Goal: Task Accomplishment & Management: Use online tool/utility

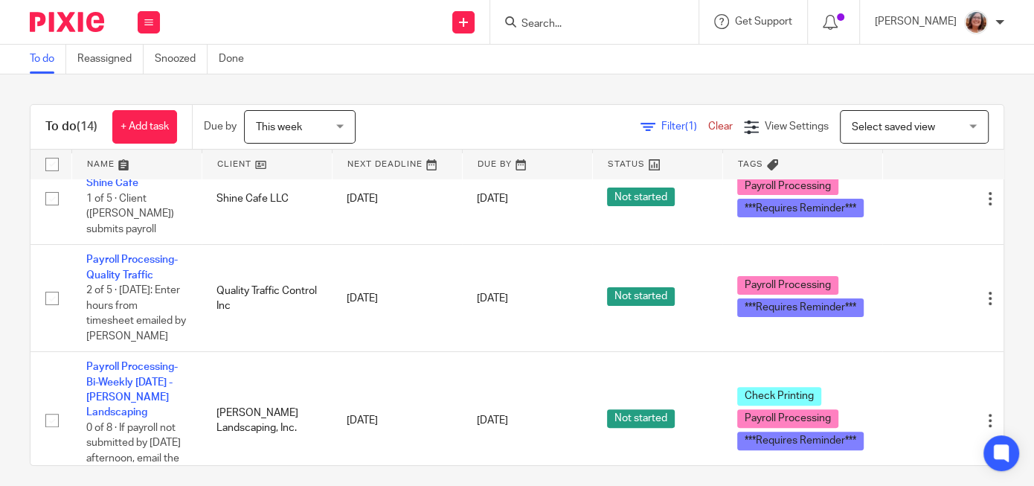
scroll to position [353, 0]
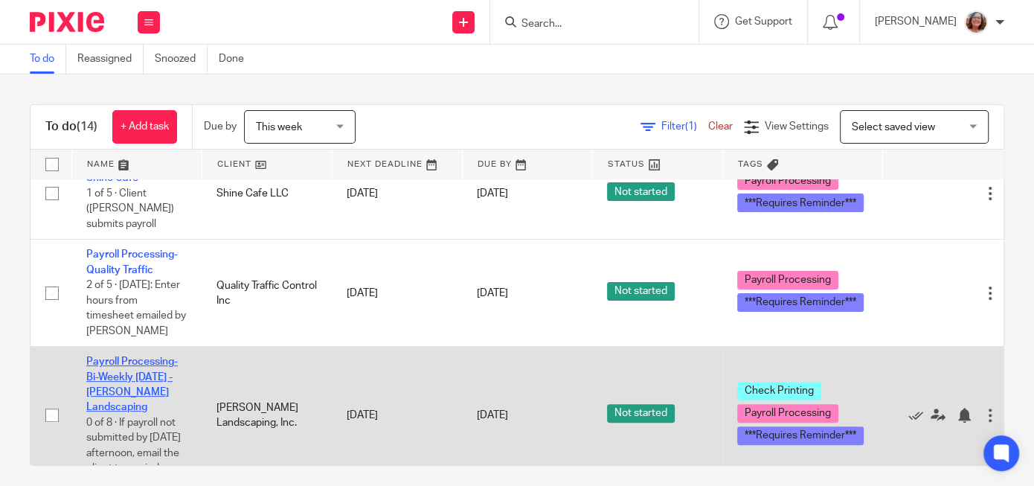
click at [155, 365] on link "Payroll Processing-Bi-Weekly Friday - Walker Landscaping" at bounding box center [131, 384] width 91 height 56
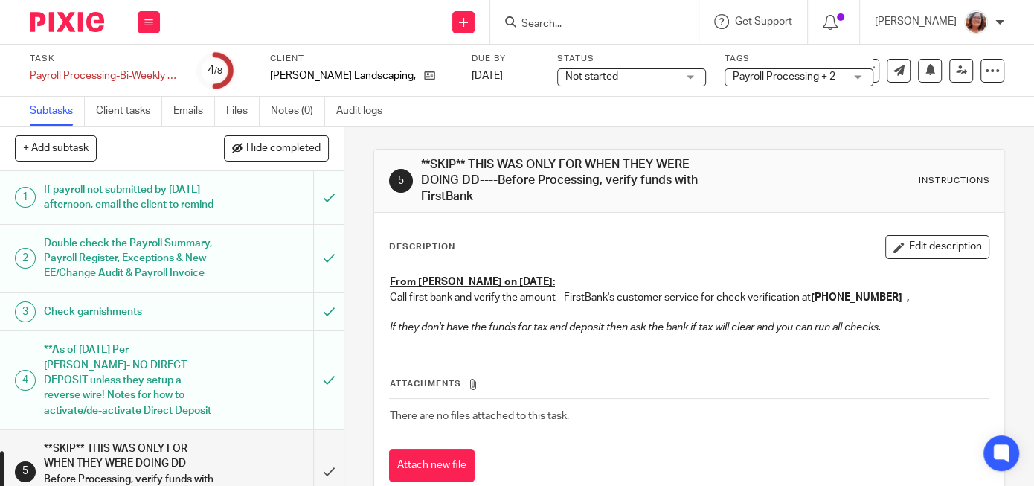
scroll to position [187, 0]
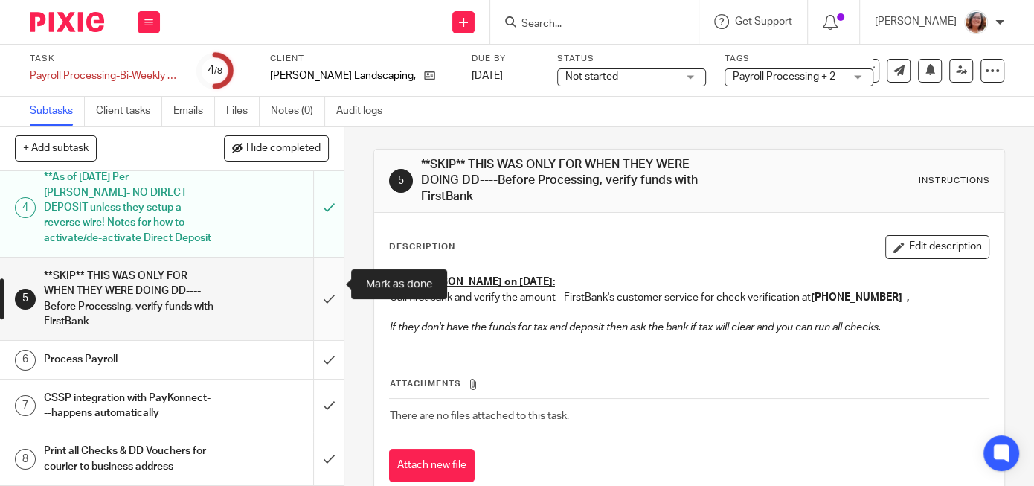
click at [329, 283] on input "submit" at bounding box center [172, 298] width 344 height 83
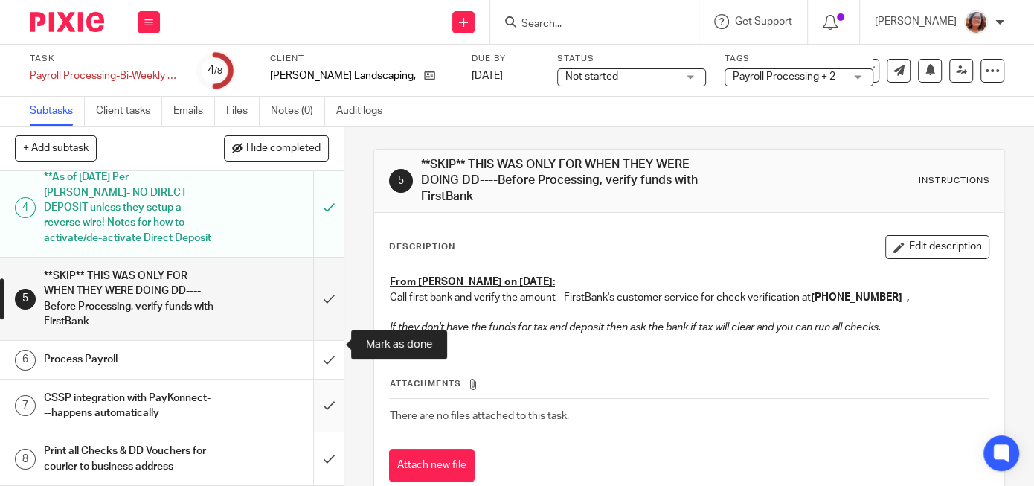
drag, startPoint x: 327, startPoint y: 346, endPoint x: 331, endPoint y: 367, distance: 21.2
click at [327, 346] on input "submit" at bounding box center [172, 359] width 344 height 37
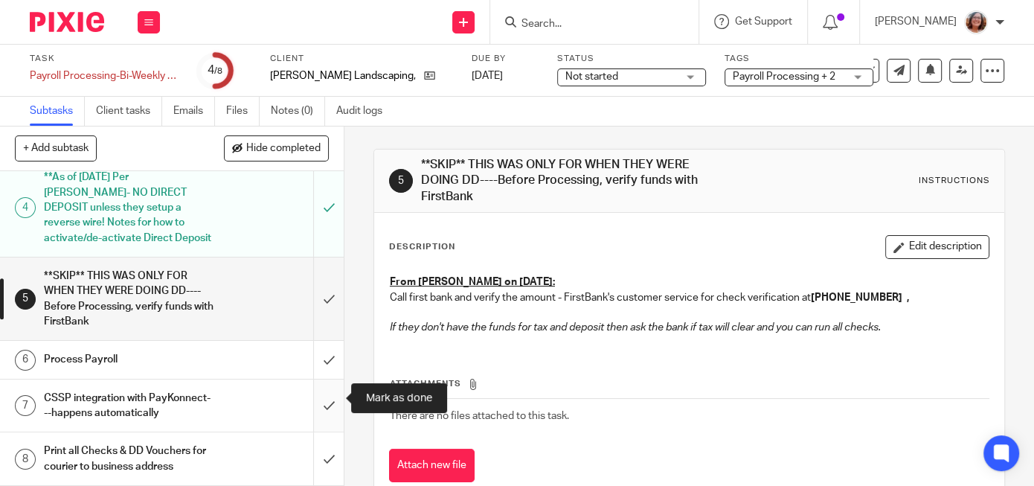
drag, startPoint x: 329, startPoint y: 387, endPoint x: 329, endPoint y: 410, distance: 22.3
click at [328, 398] on input "submit" at bounding box center [172, 405] width 344 height 53
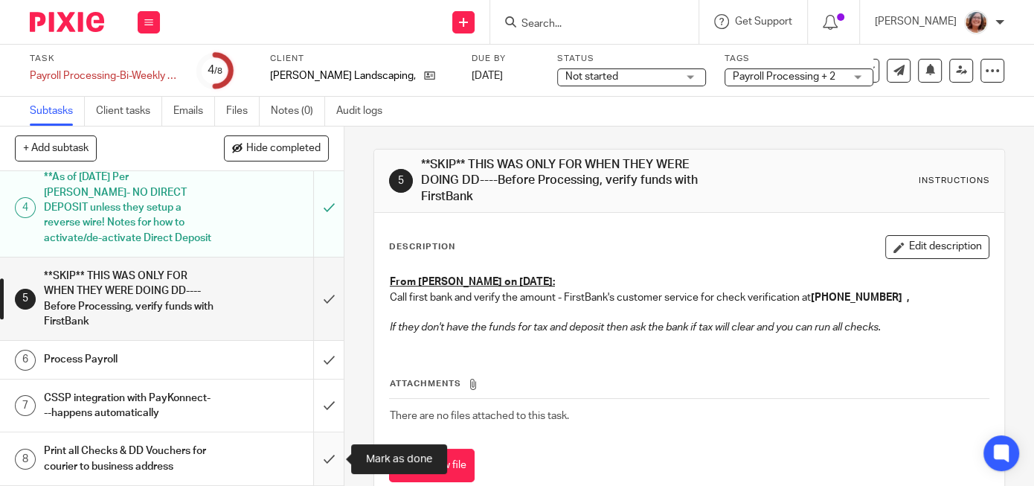
click at [326, 452] on input "submit" at bounding box center [172, 458] width 344 height 53
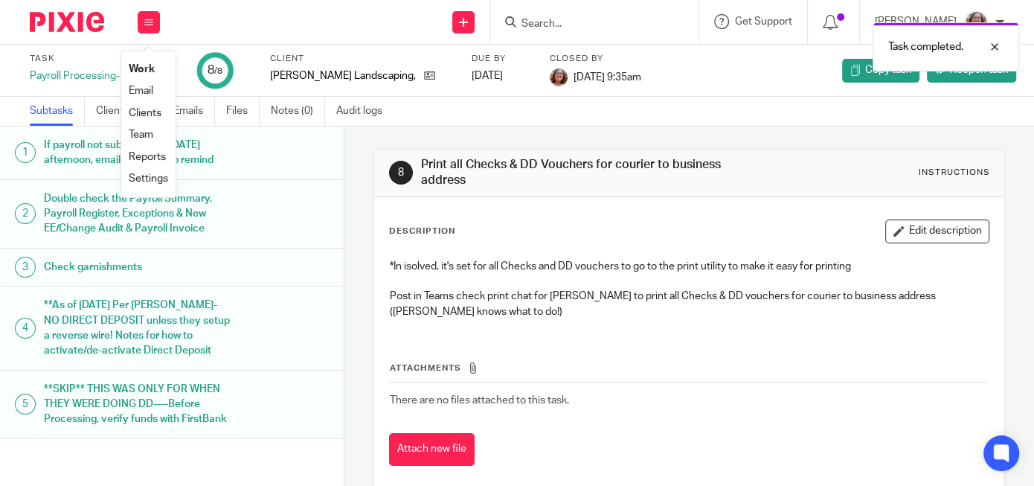
click at [148, 68] on link "Work" at bounding box center [142, 69] width 26 height 10
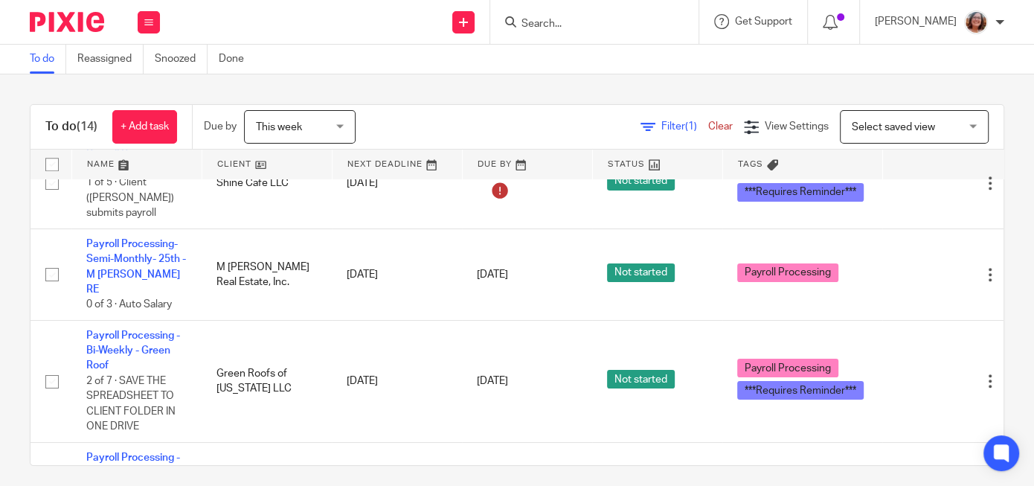
scroll to position [638, 0]
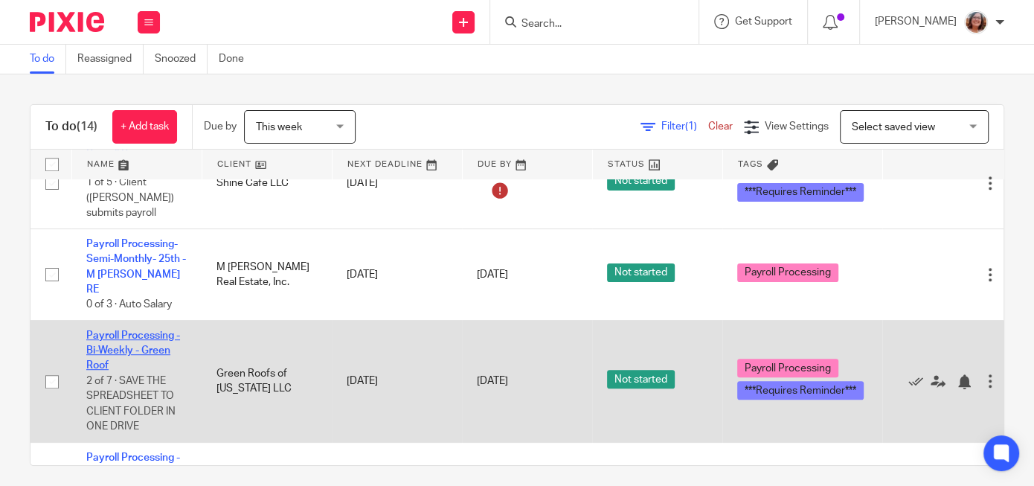
click at [153, 330] on link "Payroll Processing - Bi-Weekly - Green Roof" at bounding box center [133, 350] width 94 height 41
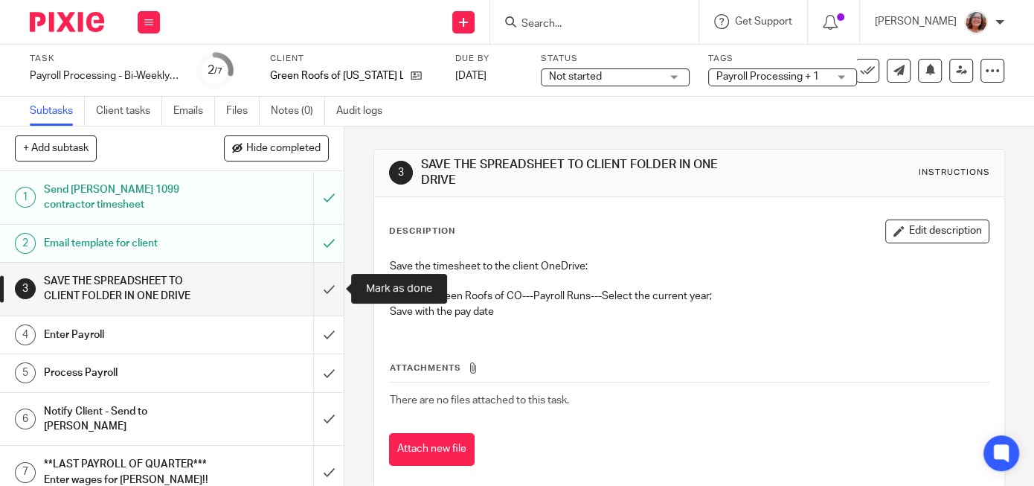
click at [332, 294] on input "submit" at bounding box center [172, 289] width 344 height 53
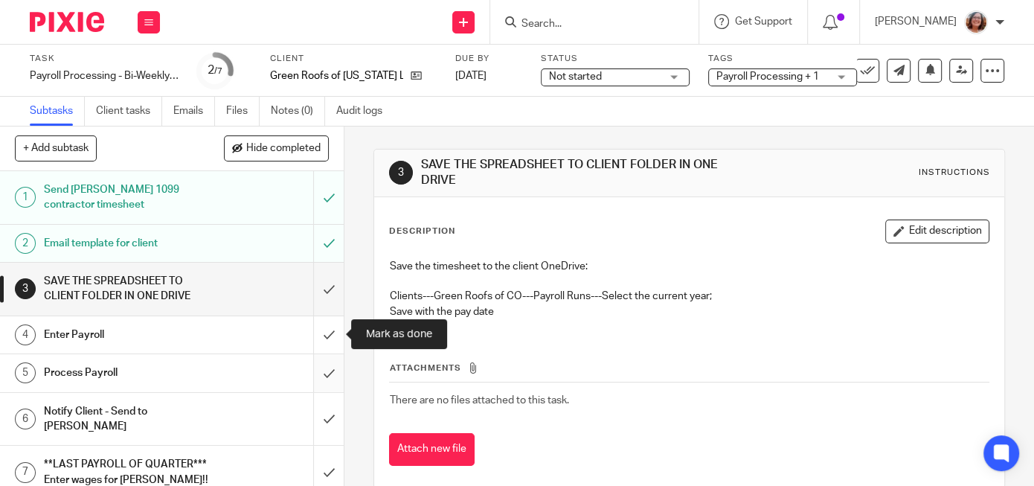
drag, startPoint x: 335, startPoint y: 338, endPoint x: 336, endPoint y: 370, distance: 32.8
click at [334, 341] on input "submit" at bounding box center [172, 334] width 344 height 37
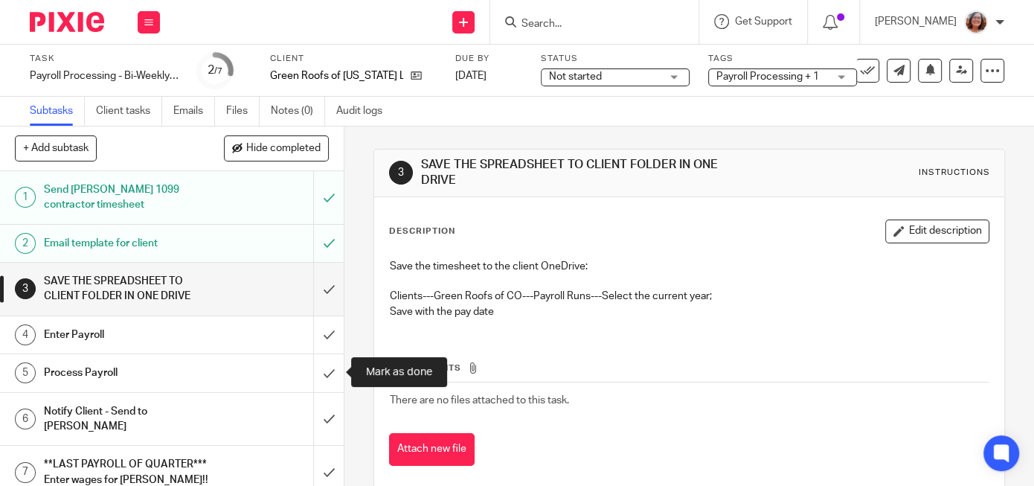
drag, startPoint x: 334, startPoint y: 379, endPoint x: 334, endPoint y: 391, distance: 11.9
click at [334, 380] on input "submit" at bounding box center [172, 372] width 344 height 37
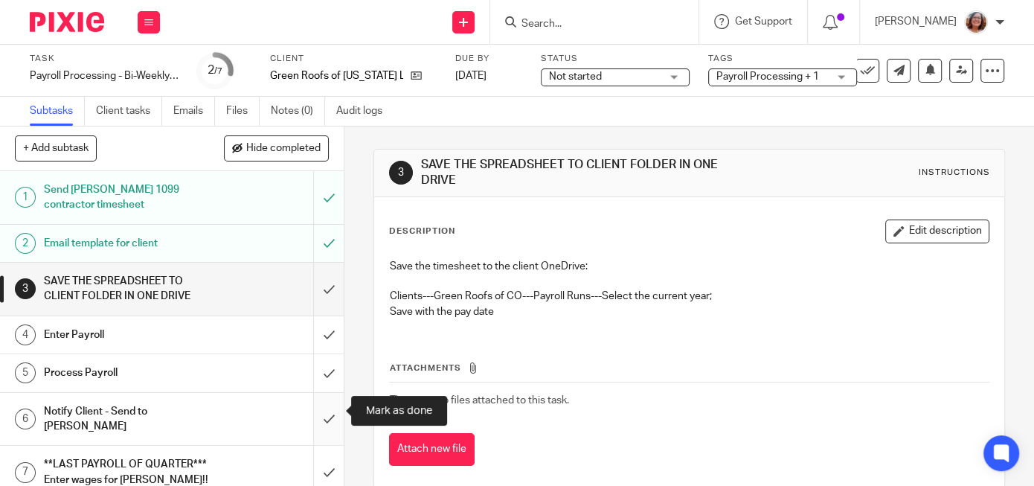
click at [332, 419] on input "submit" at bounding box center [172, 419] width 344 height 53
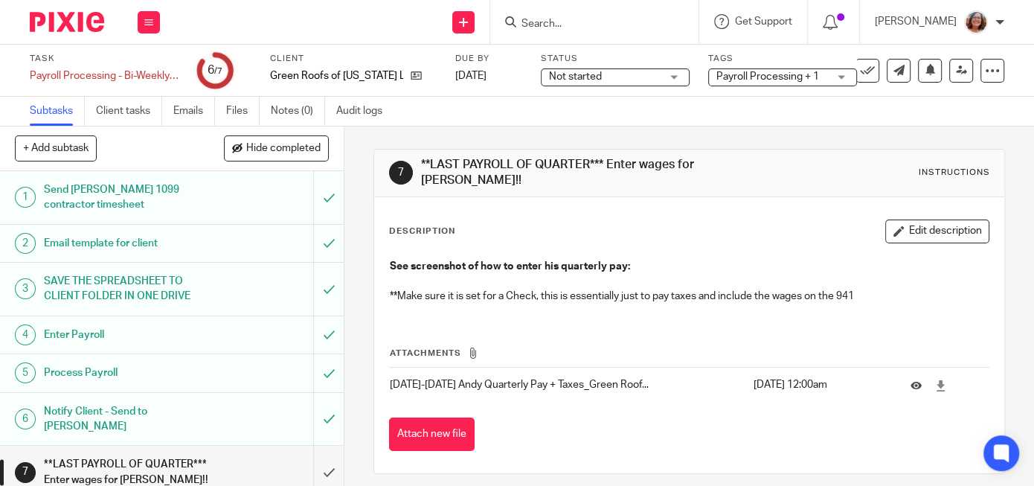
click at [329, 448] on input "submit" at bounding box center [172, 471] width 344 height 53
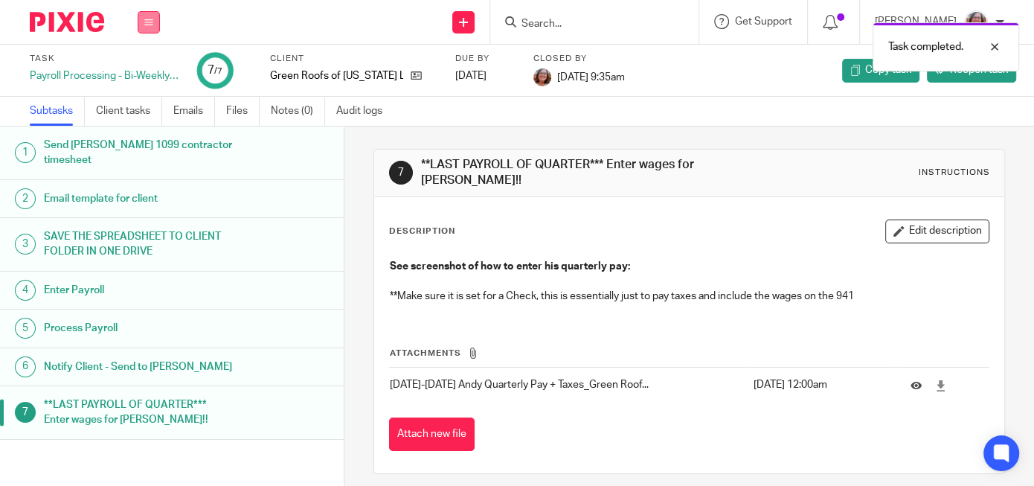
click at [151, 19] on icon at bounding box center [148, 22] width 9 height 9
click at [149, 69] on link "Work" at bounding box center [142, 69] width 26 height 10
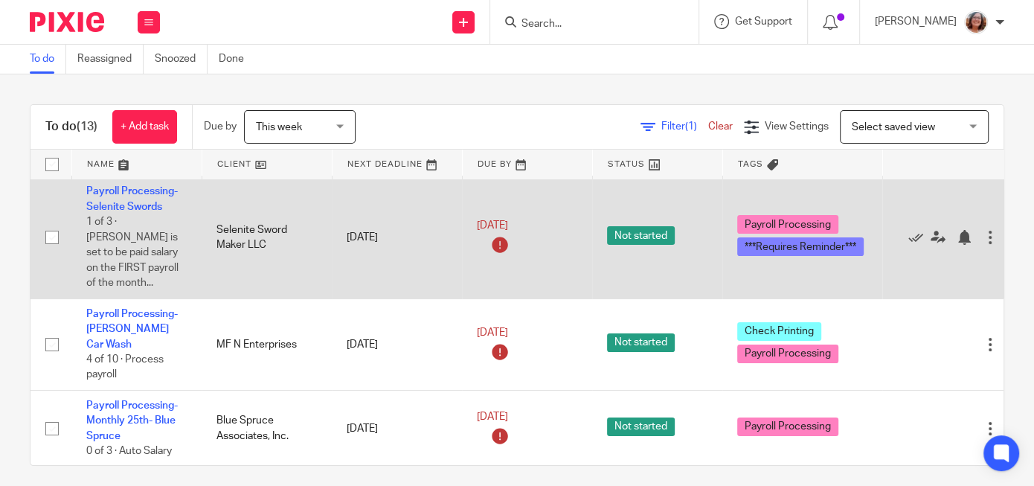
scroll to position [112, 0]
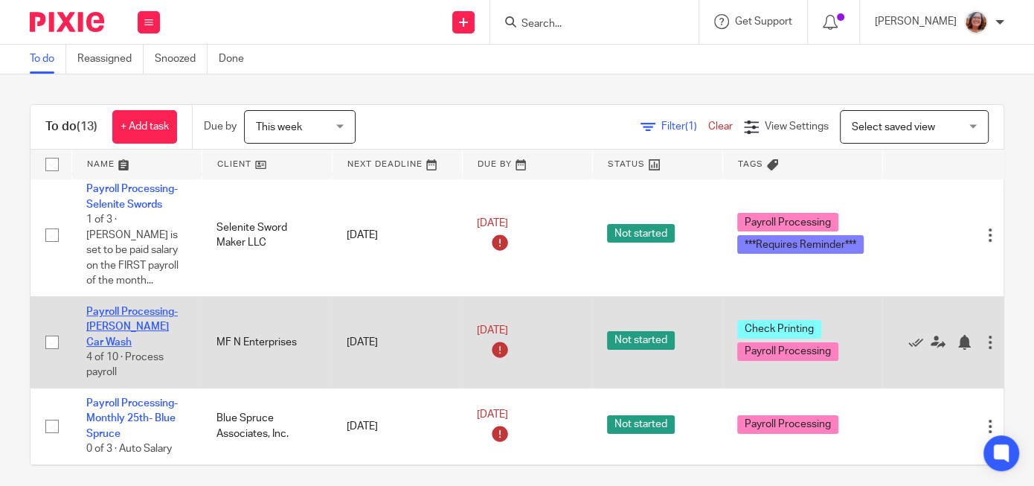
click at [152, 315] on link "Payroll Processing-[PERSON_NAME] Car Wash" at bounding box center [131, 326] width 91 height 41
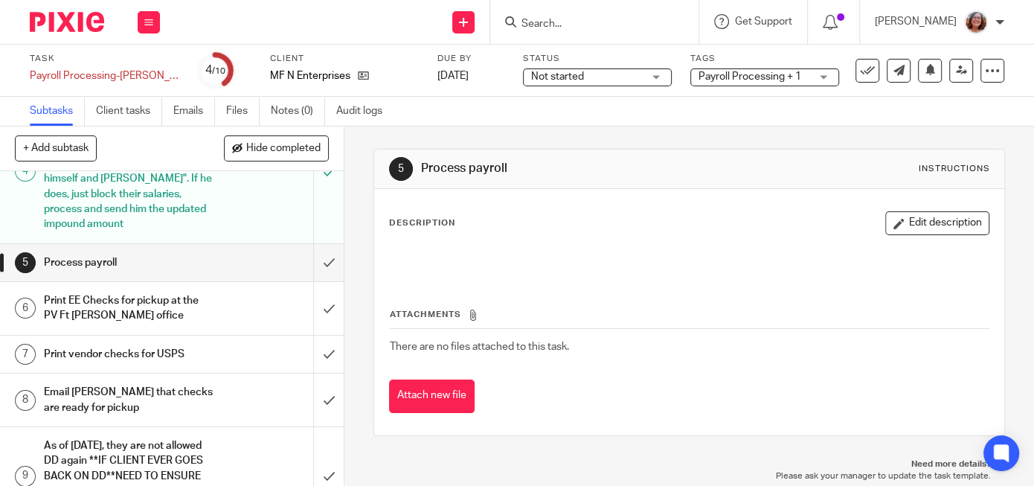
scroll to position [265, 0]
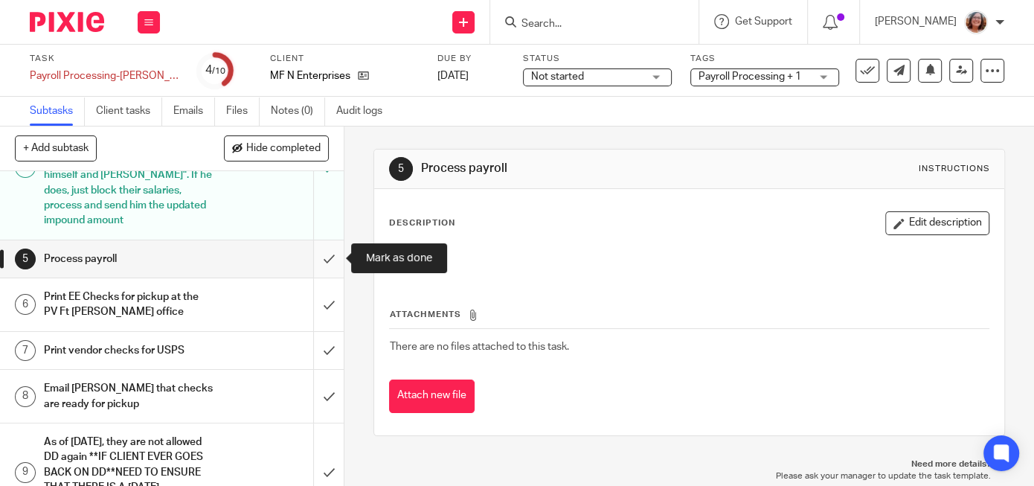
click at [332, 255] on input "submit" at bounding box center [172, 258] width 344 height 37
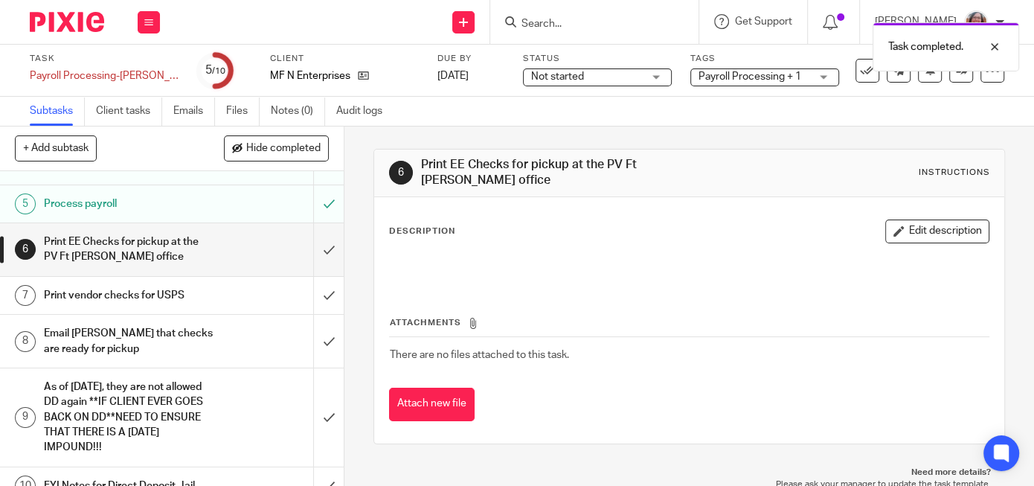
scroll to position [321, 0]
click at [205, 335] on h1 "Email [PERSON_NAME] that checks are ready for pickup" at bounding box center [129, 340] width 170 height 38
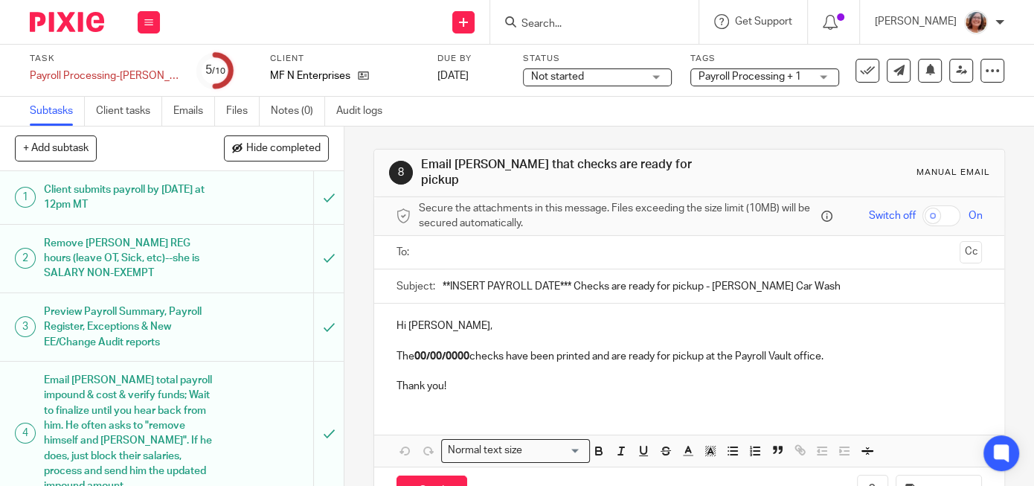
click at [463, 244] on input "text" at bounding box center [688, 252] width 529 height 17
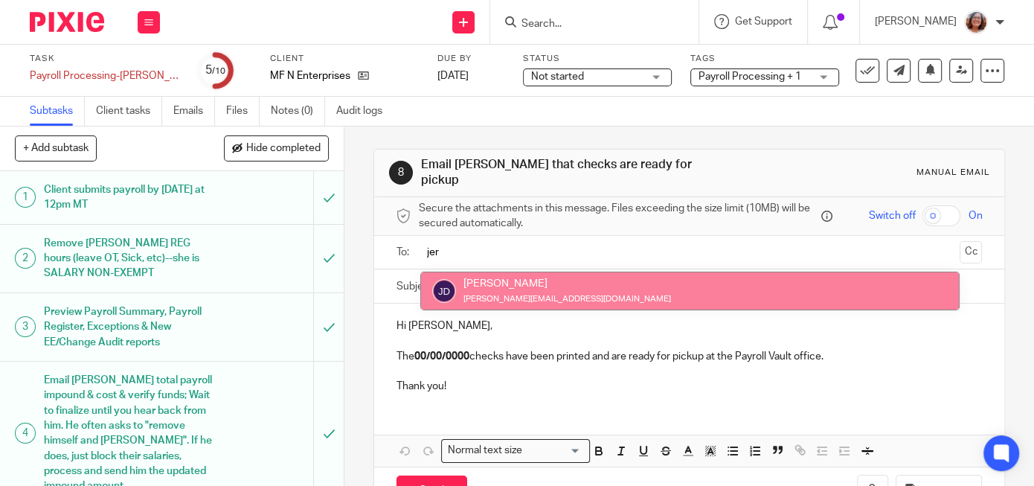
type input "jer"
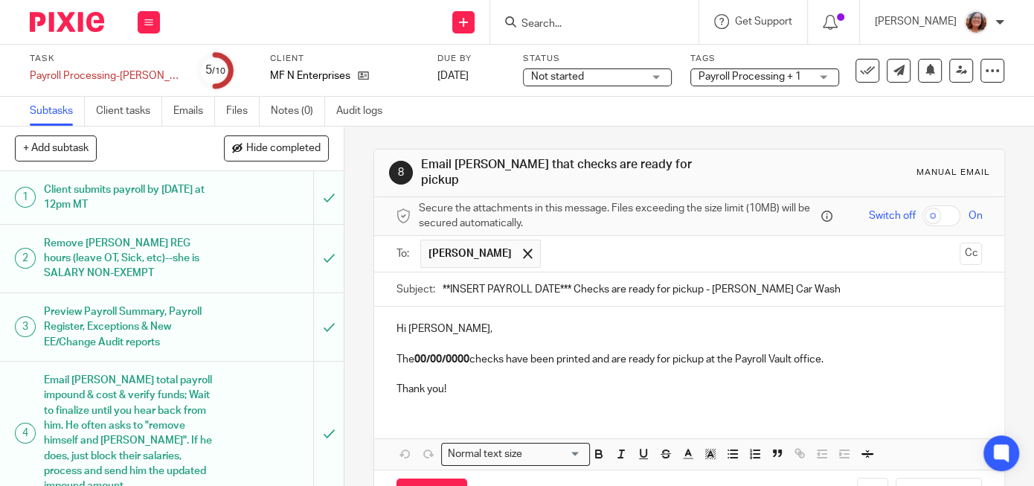
drag, startPoint x: 570, startPoint y: 280, endPoint x: 422, endPoint y: 274, distance: 148.1
click at [442, 274] on input "**INSERT PAYROLL DATE*** Checks are ready for pickup - [PERSON_NAME] Car Wash" at bounding box center [711, 288] width 539 height 33
type input "8/22/25 Checks are ready for pickup - Casey's Car Wash"
drag, startPoint x: 474, startPoint y: 348, endPoint x: 416, endPoint y: 352, distance: 57.4
click at [416, 352] on p "The 00/00/0000 checks have been printed and are ready for pickup at the Payroll…" at bounding box center [688, 359] width 585 height 15
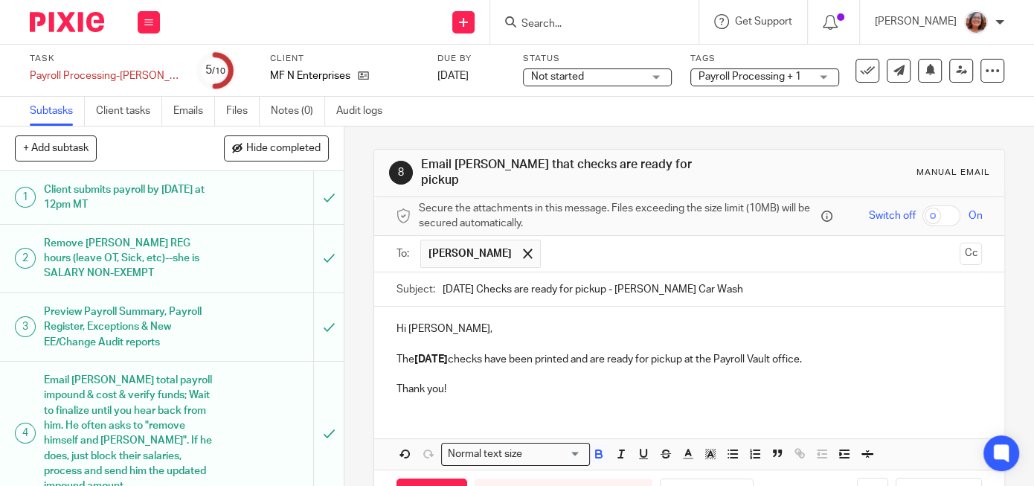
click at [814, 352] on p "The 8/22/25 checks have been printed and are ready for pickup at the Payroll Va…" at bounding box center [688, 359] width 585 height 15
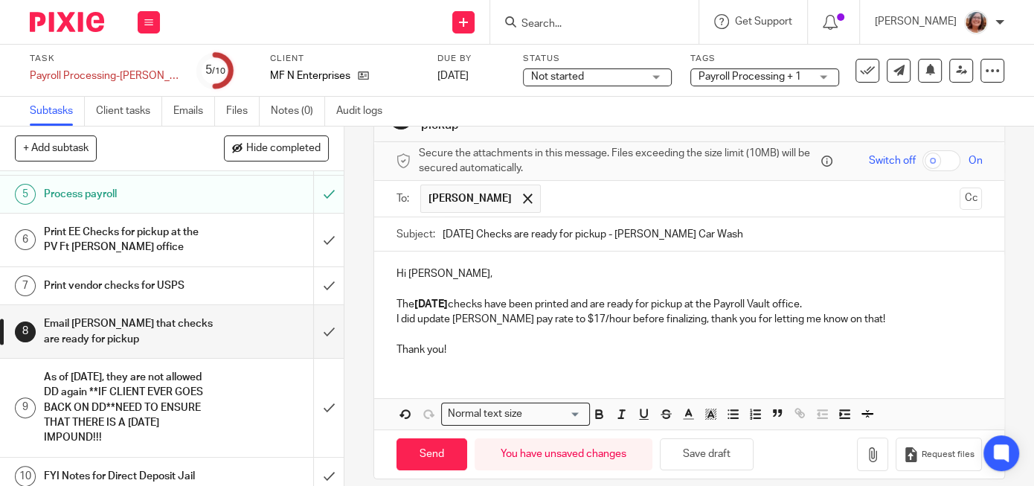
scroll to position [60, 0]
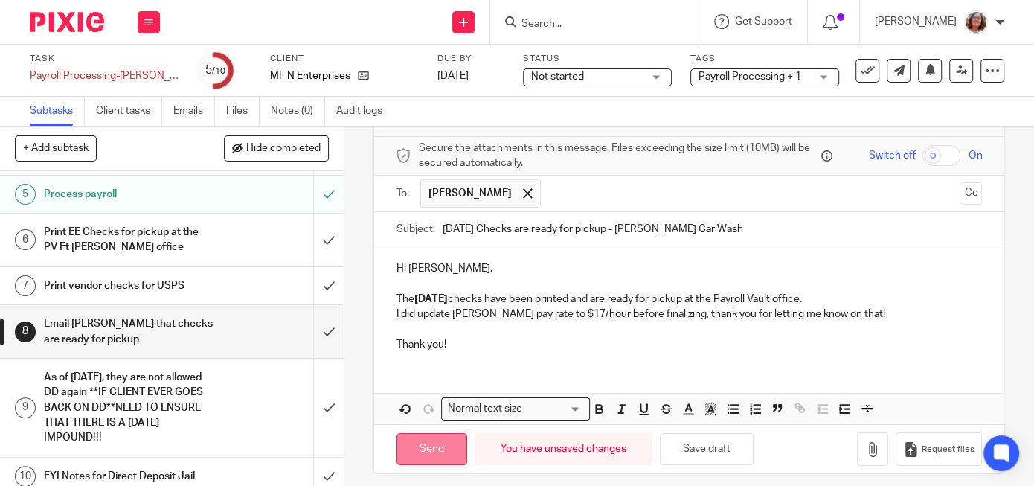
click at [438, 439] on input "Send" at bounding box center [431, 449] width 71 height 32
type input "Sent"
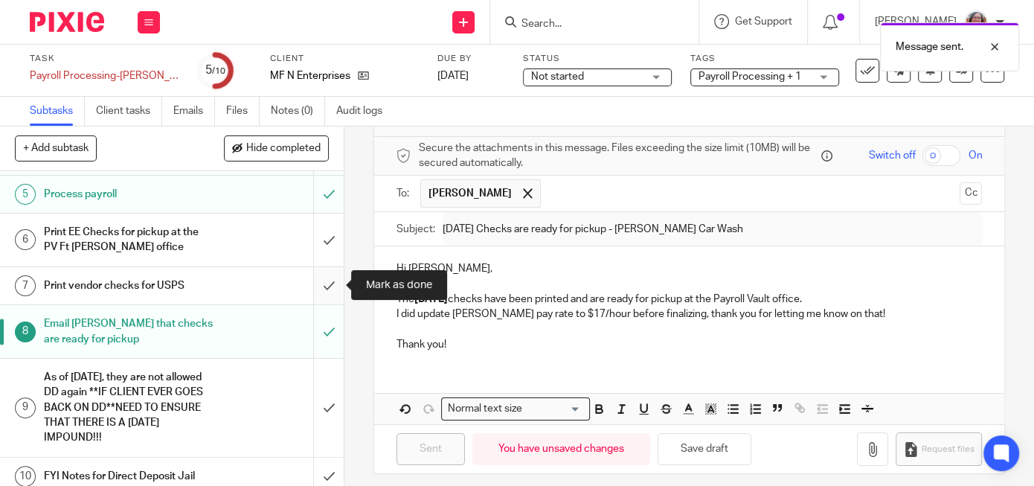
click at [332, 291] on input "submit" at bounding box center [172, 285] width 344 height 37
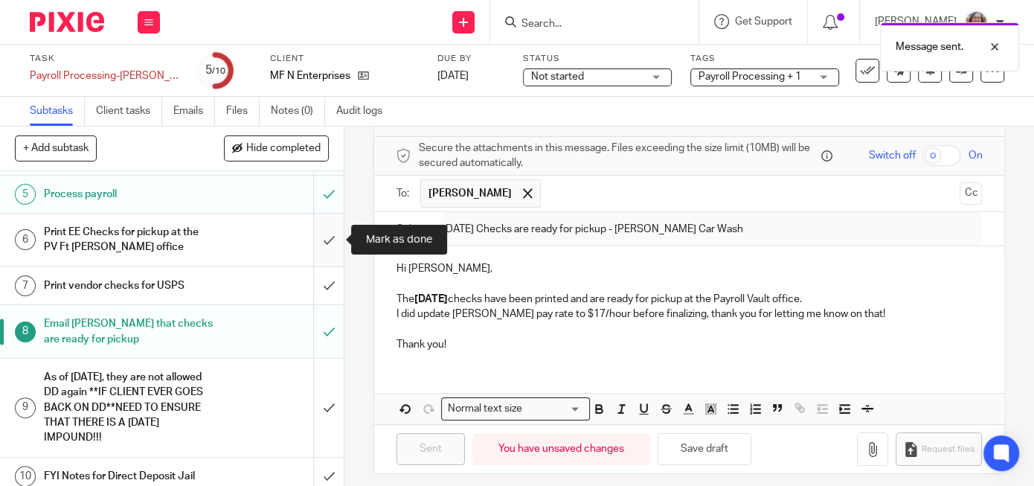
click at [329, 254] on input "submit" at bounding box center [172, 239] width 344 height 53
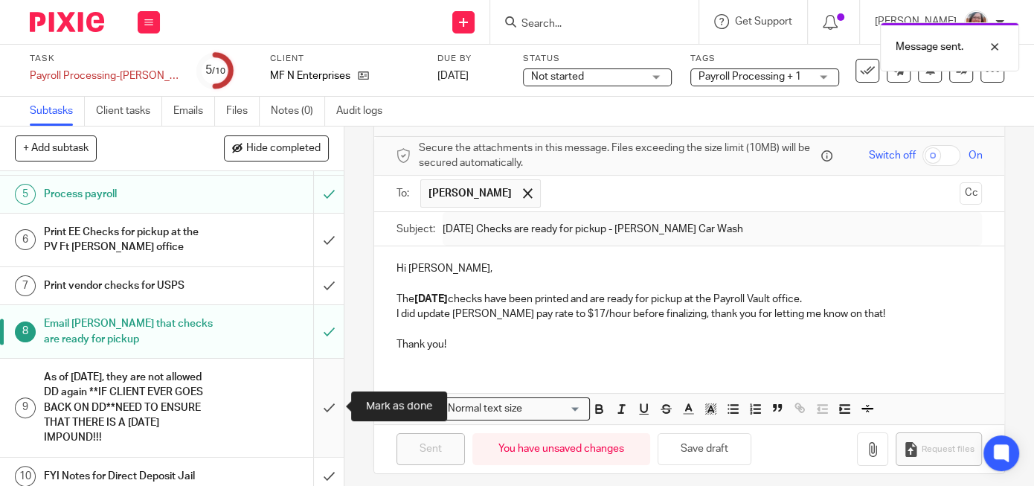
click at [329, 399] on input "submit" at bounding box center [172, 407] width 344 height 98
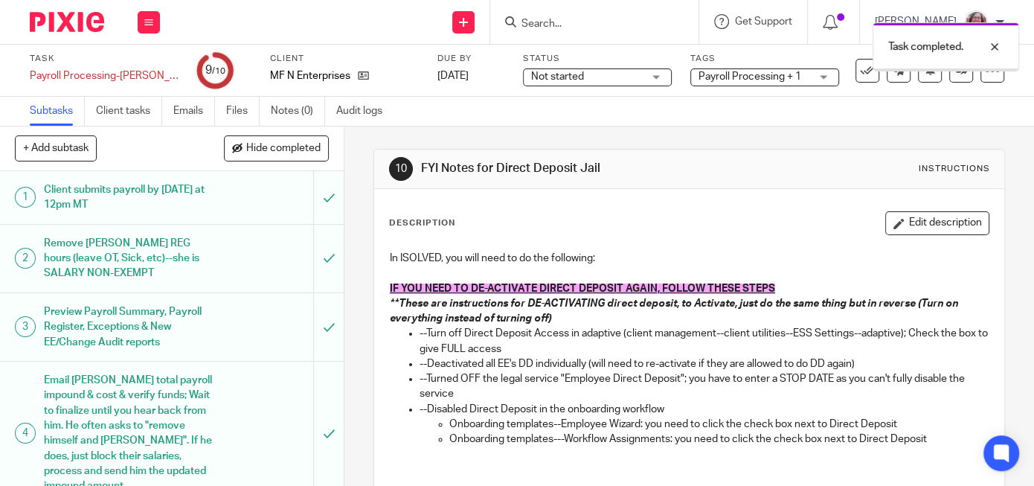
scroll to position [339, 0]
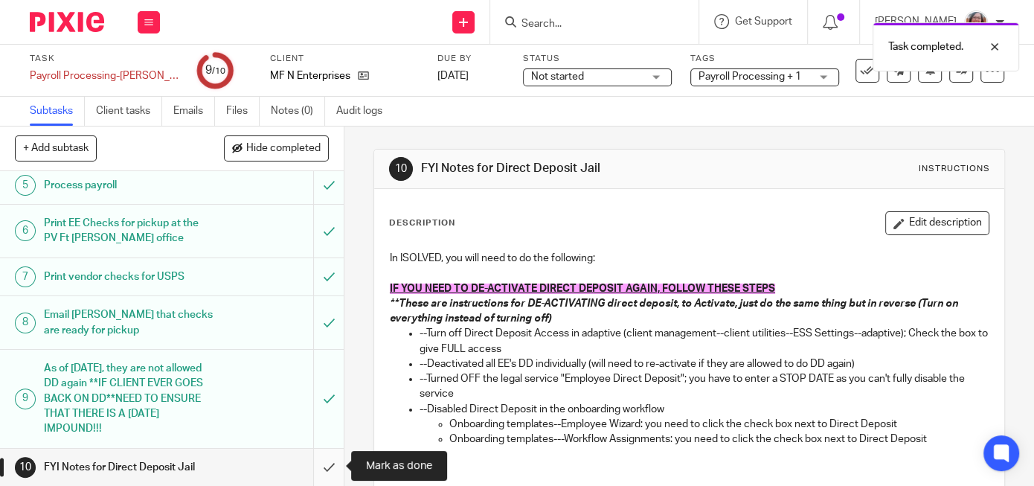
click at [324, 464] on input "submit" at bounding box center [172, 466] width 344 height 37
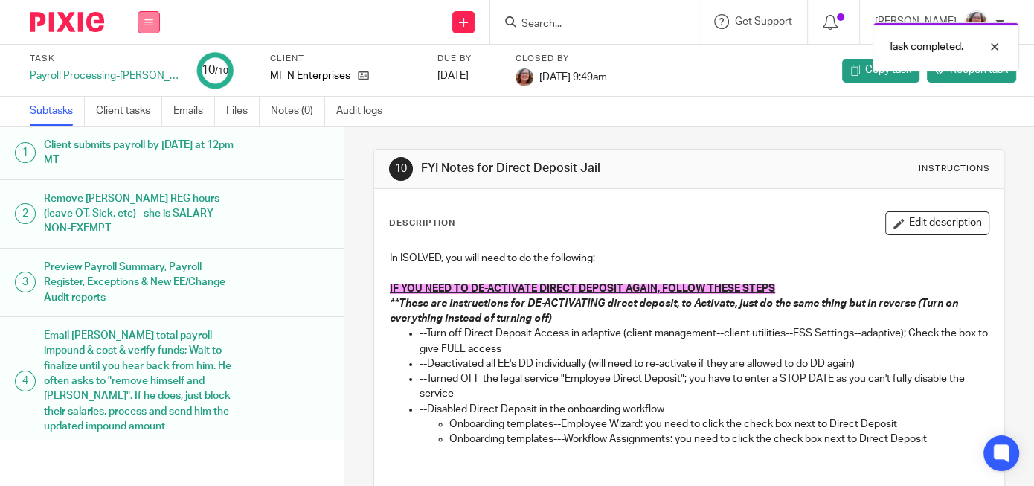
click at [148, 19] on icon at bounding box center [148, 22] width 9 height 9
click at [155, 178] on link "Settings" at bounding box center [148, 178] width 39 height 10
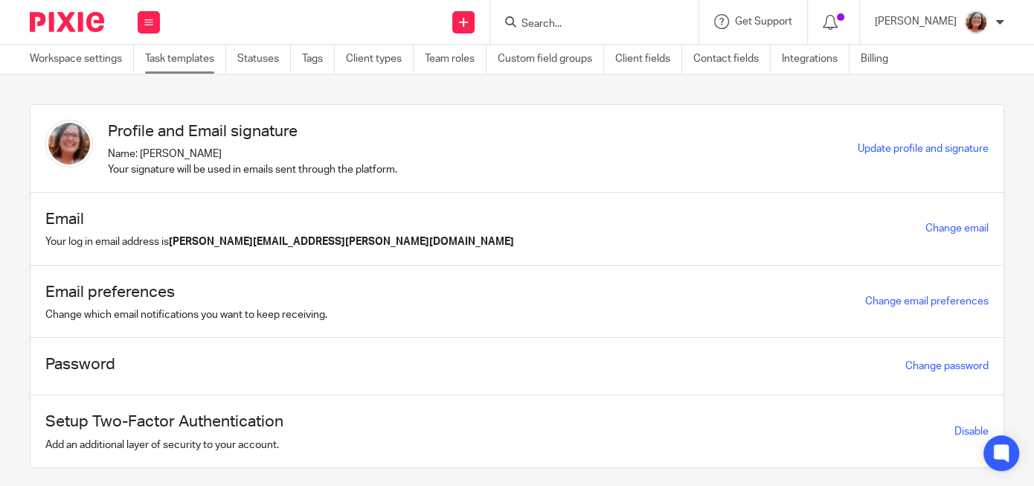
click at [180, 61] on link "Task templates" at bounding box center [185, 59] width 81 height 29
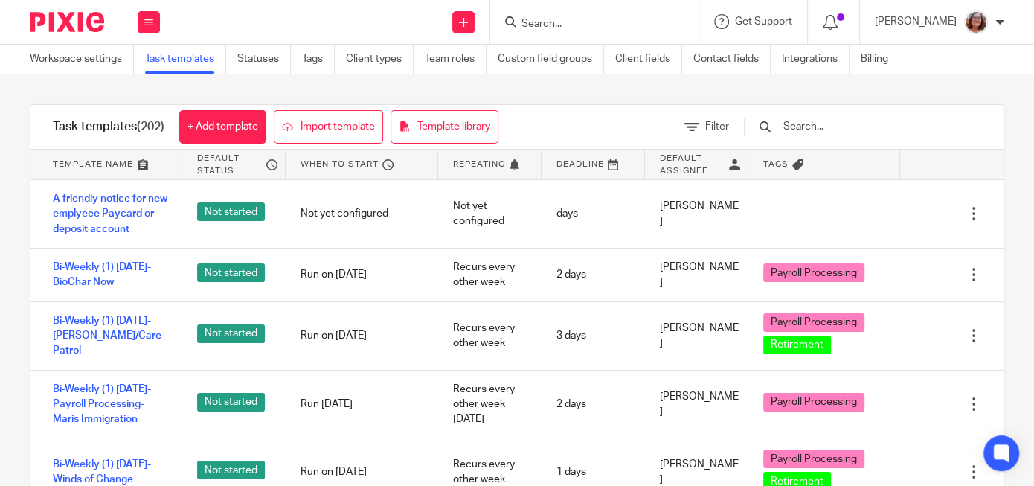
click at [852, 131] on input "text" at bounding box center [868, 126] width 173 height 16
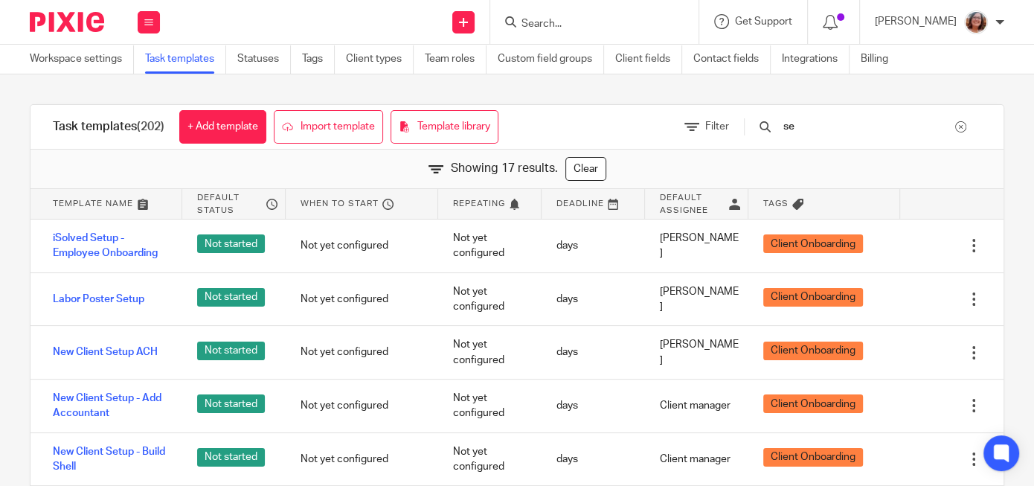
type input "s"
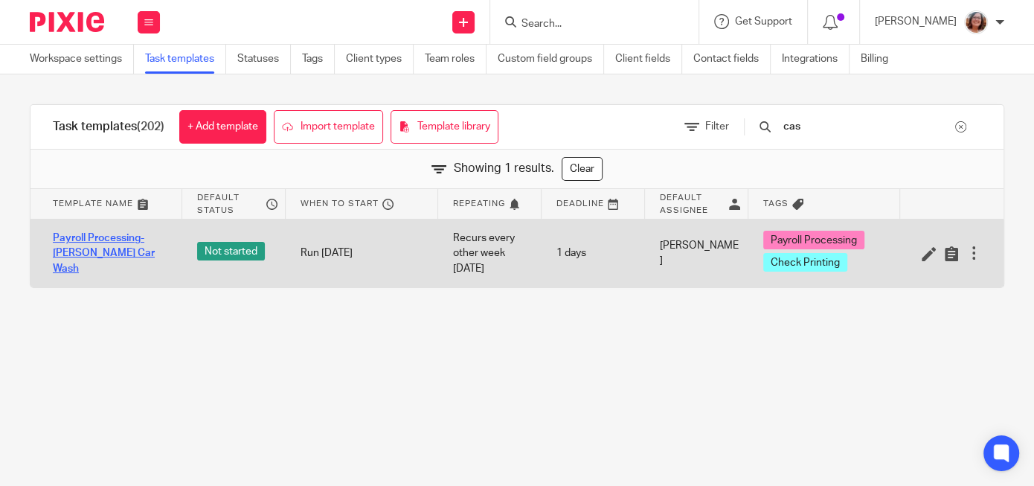
type input "cas"
click at [113, 252] on link "Payroll Processing-[PERSON_NAME] Car Wash" at bounding box center [110, 253] width 115 height 45
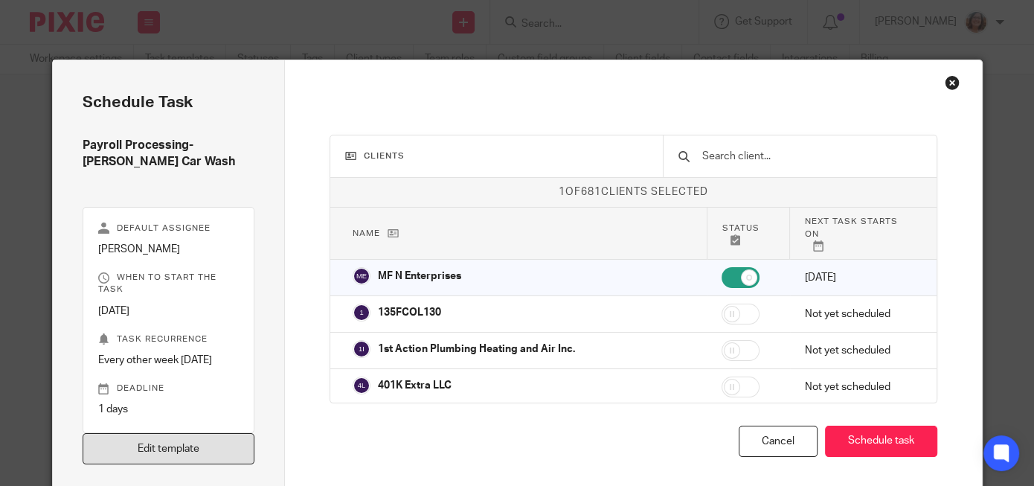
click at [221, 452] on link "Edit template" at bounding box center [169, 449] width 172 height 32
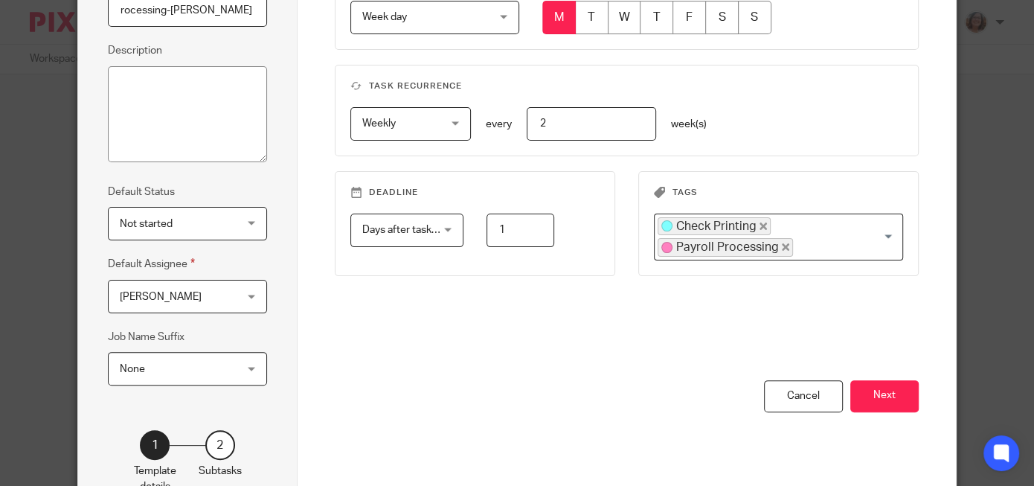
scroll to position [186, 0]
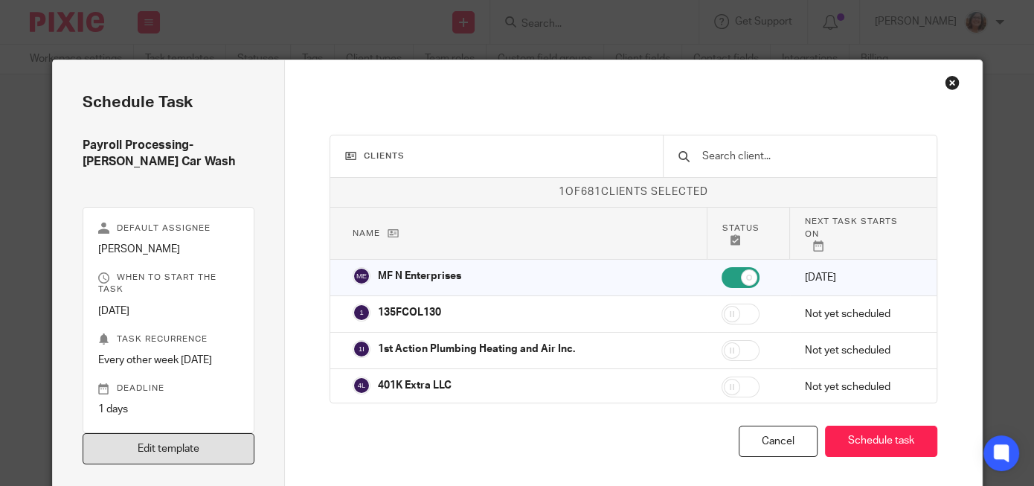
click at [198, 450] on link "Edit template" at bounding box center [169, 449] width 172 height 32
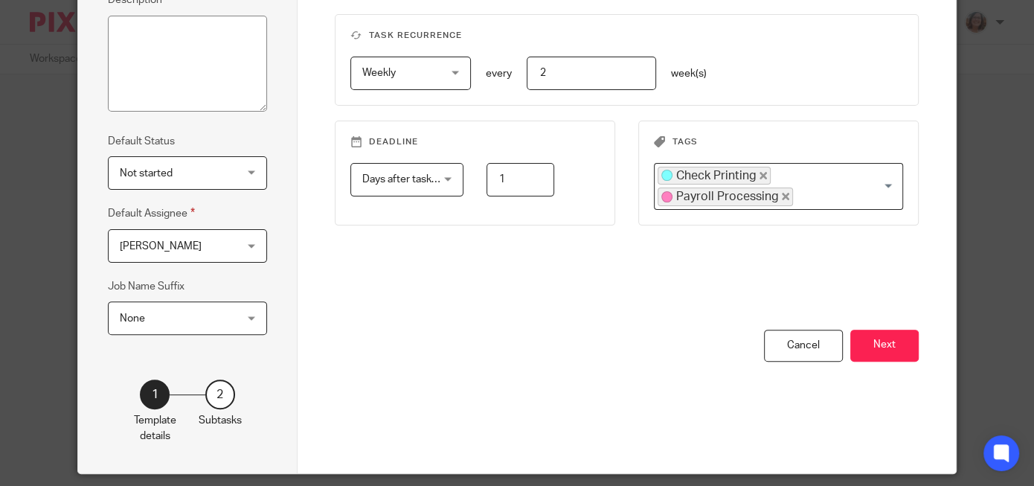
scroll to position [272, 0]
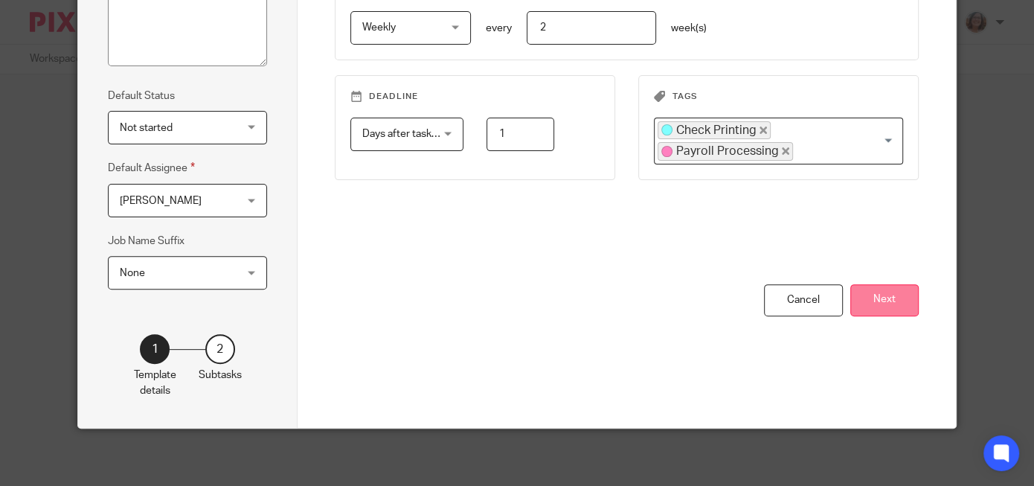
click at [907, 306] on button "Next" at bounding box center [884, 300] width 68 height 32
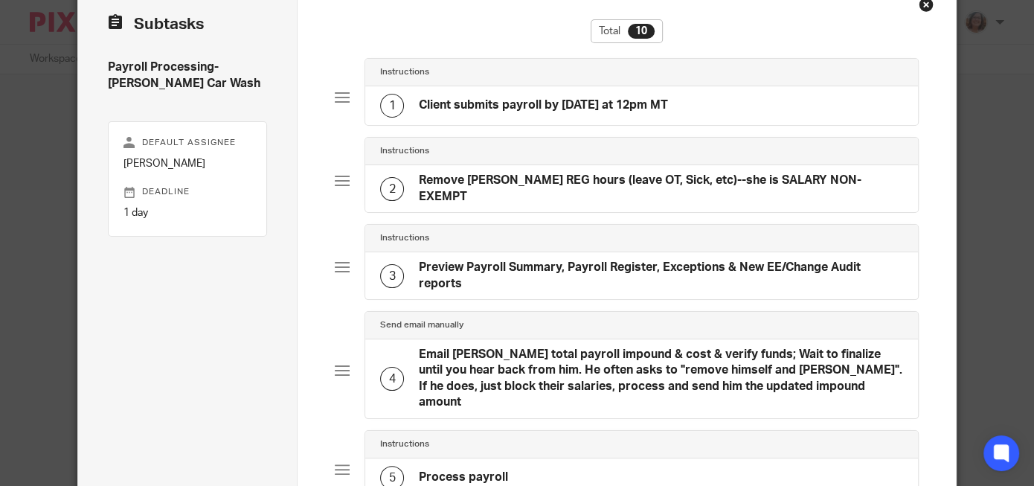
scroll to position [75, 0]
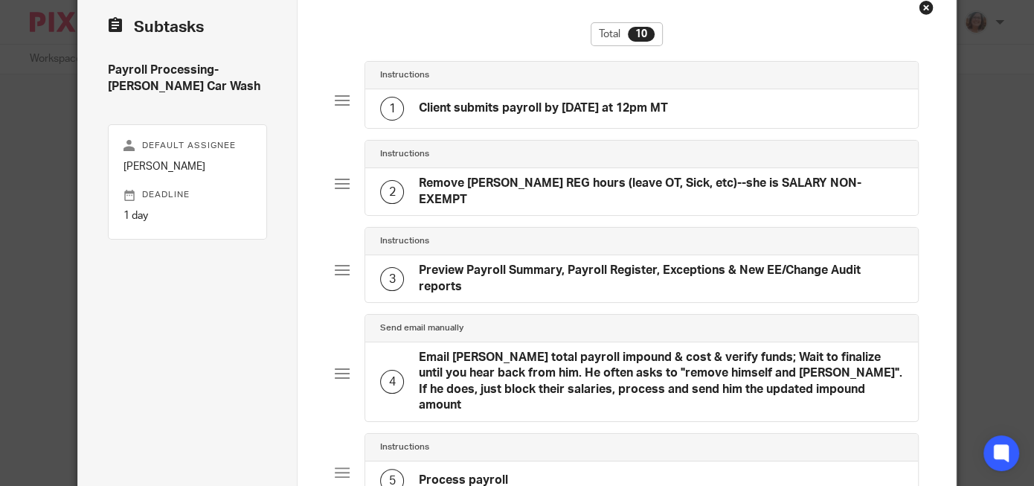
click at [645, 184] on h4 "Remove [PERSON_NAME] REG hours (leave OT, Sick, etc)--she is SALARY NON-EXEMPT" at bounding box center [661, 192] width 484 height 32
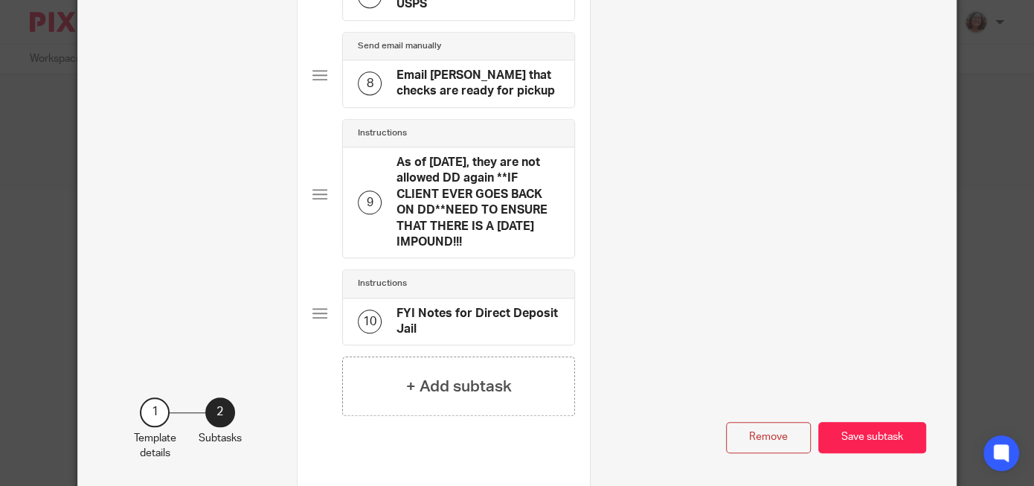
scroll to position [934, 0]
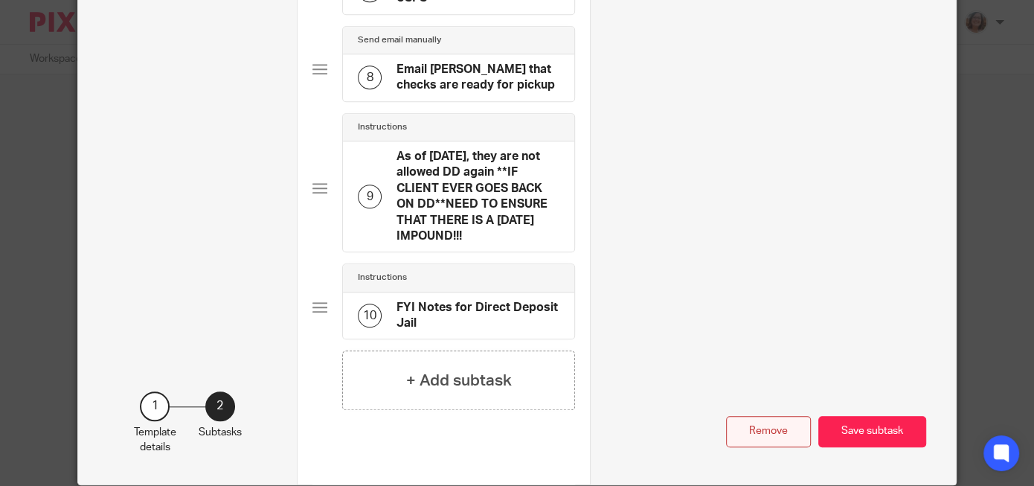
click at [770, 416] on button "Remove" at bounding box center [768, 432] width 85 height 32
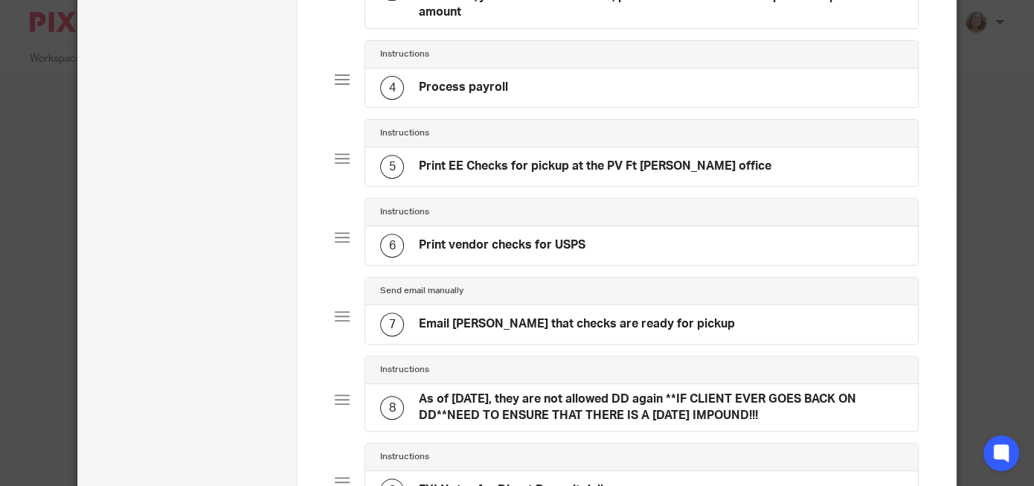
scroll to position [373, 0]
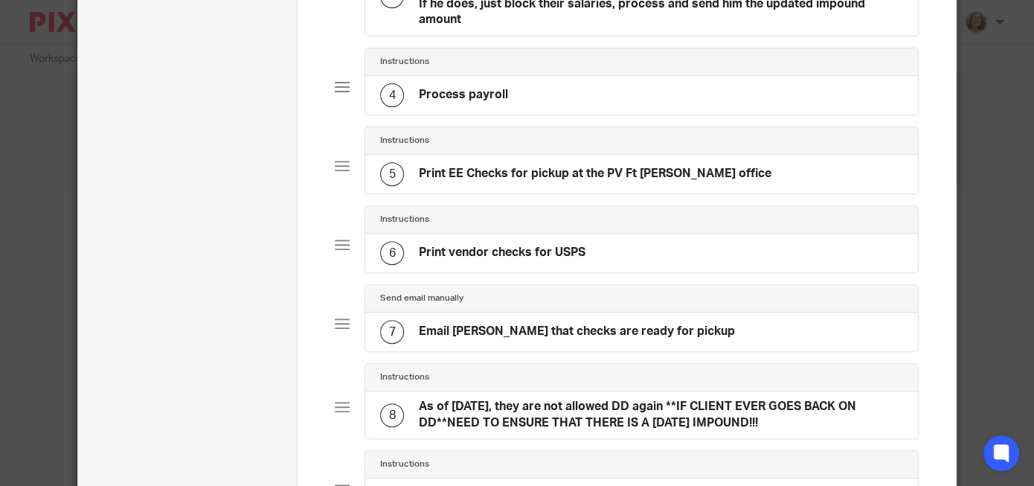
click at [702, 234] on div "6 Print vendor checks for USPS" at bounding box center [641, 253] width 553 height 39
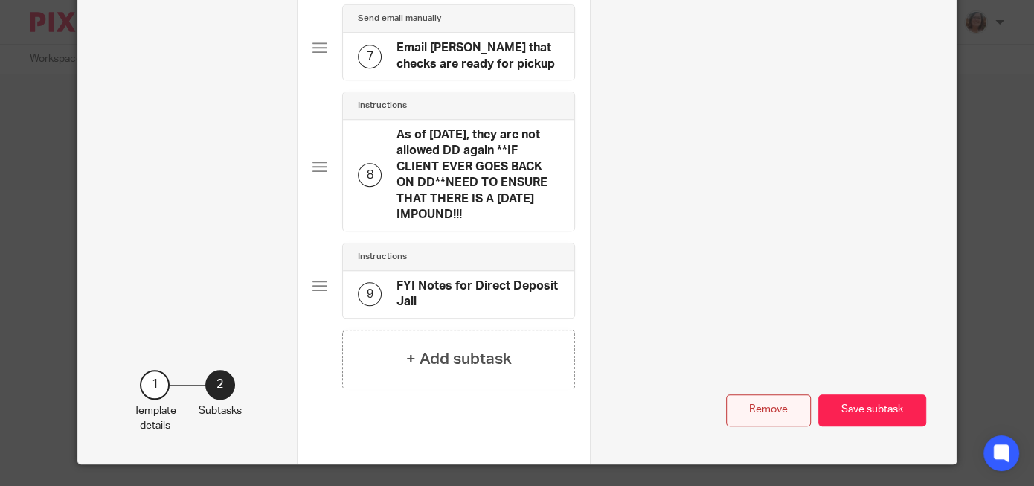
click at [787, 394] on button "Remove" at bounding box center [768, 410] width 85 height 32
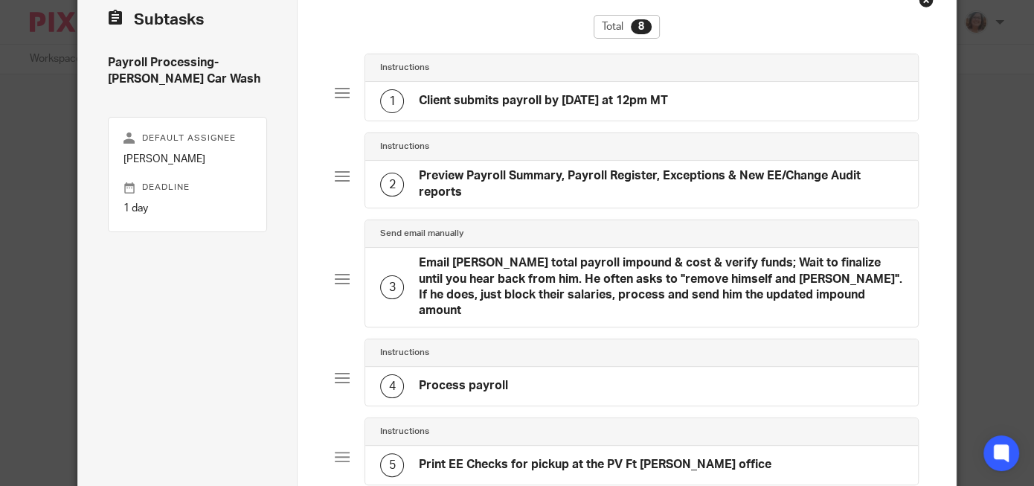
scroll to position [77, 0]
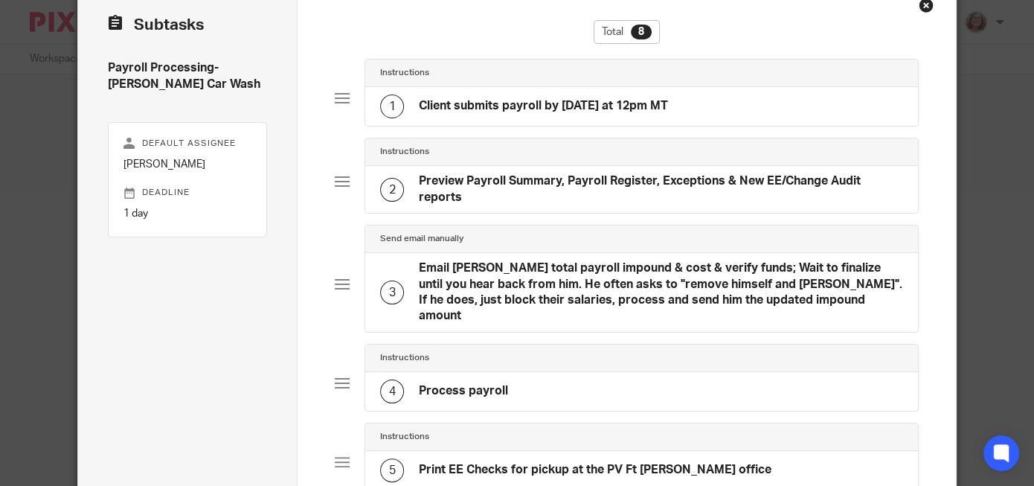
click at [541, 105] on h4 "Client submits payroll by Tuesday at 12pm MT" at bounding box center [543, 106] width 249 height 16
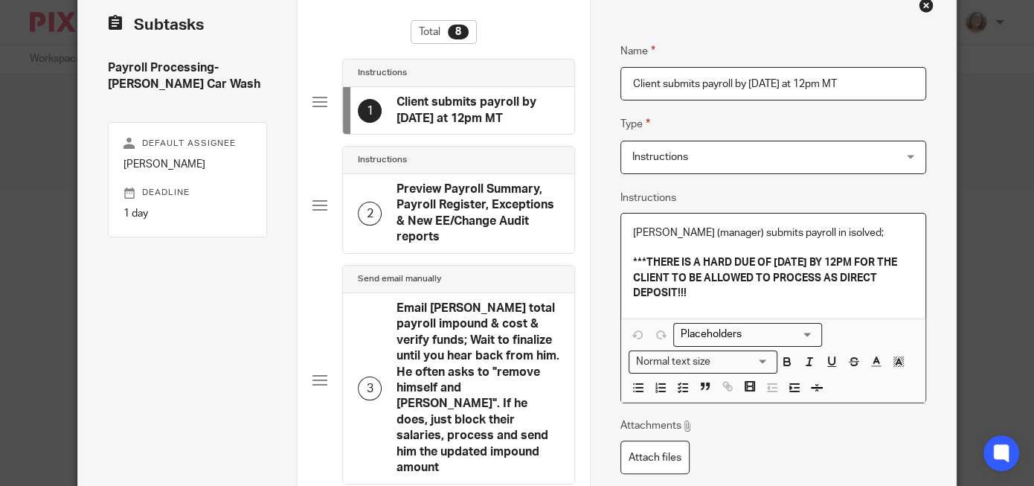
click at [697, 227] on p "Alicia Mansell (manager) submits payroll in isolved;" at bounding box center [773, 232] width 280 height 15
drag, startPoint x: 747, startPoint y: 231, endPoint x: 623, endPoint y: 231, distance: 123.5
click at [623, 231] on div "Alicia Mansell (manager) submits payroll in isolved; ***THERE IS A HARD DUE OF …" at bounding box center [772, 265] width 303 height 105
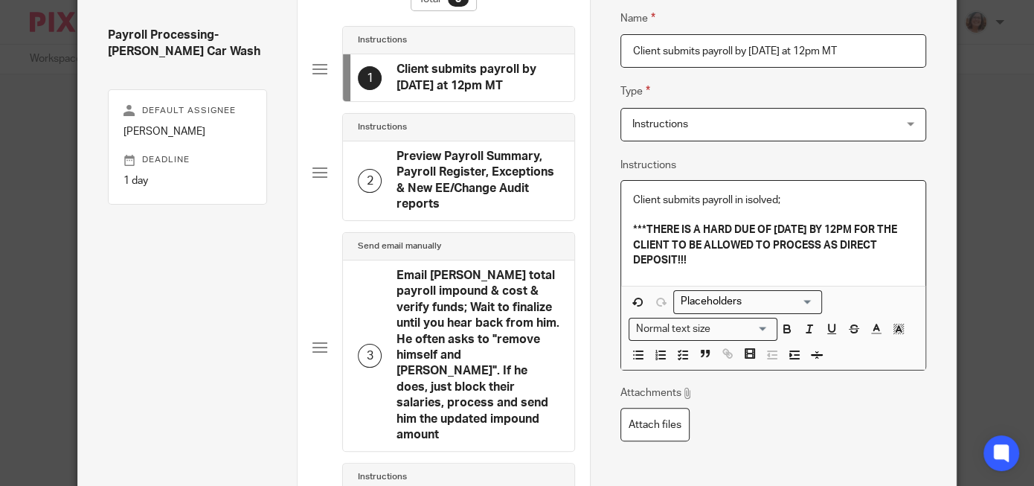
scroll to position [116, 0]
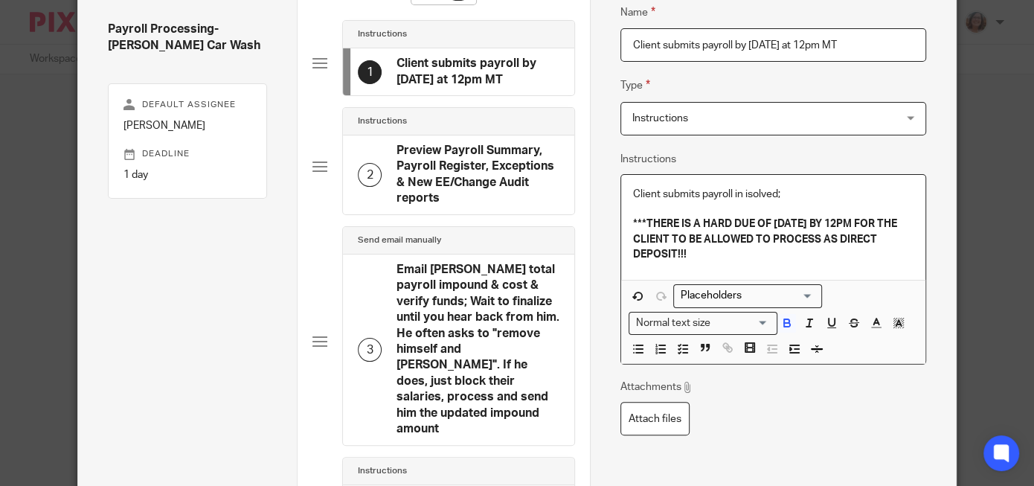
click at [724, 256] on p "***THERE IS A HARD DUE OF TUESDAY BY 12PM FOR THE CLIENT TO BE ALLOWED TO PROCE…" at bounding box center [773, 238] width 280 height 45
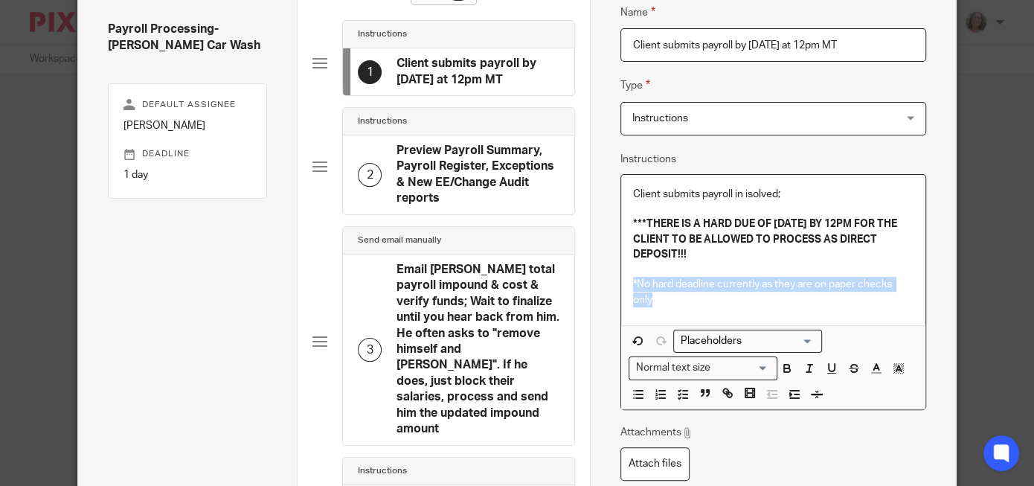
drag, startPoint x: 656, startPoint y: 302, endPoint x: 633, endPoint y: 288, distance: 27.0
click at [633, 288] on p "*No hard deadline currently as they are on paper checks only" at bounding box center [773, 292] width 280 height 30
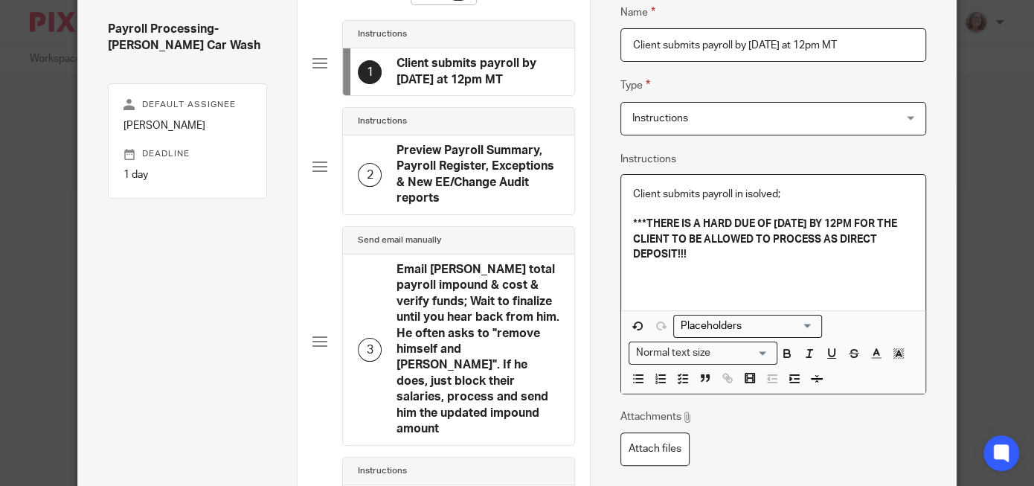
click at [790, 193] on p "Client submits payroll in isolved;" at bounding box center [773, 194] width 280 height 15
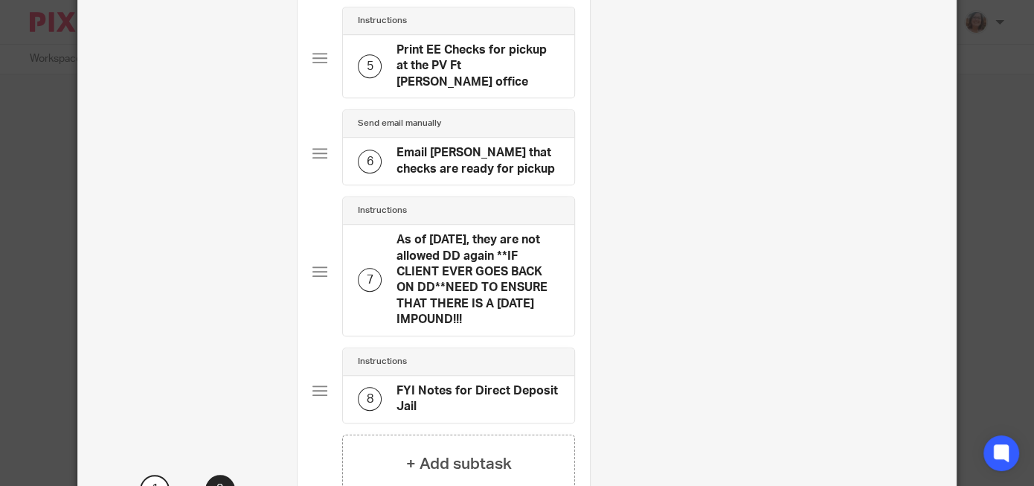
scroll to position [750, 0]
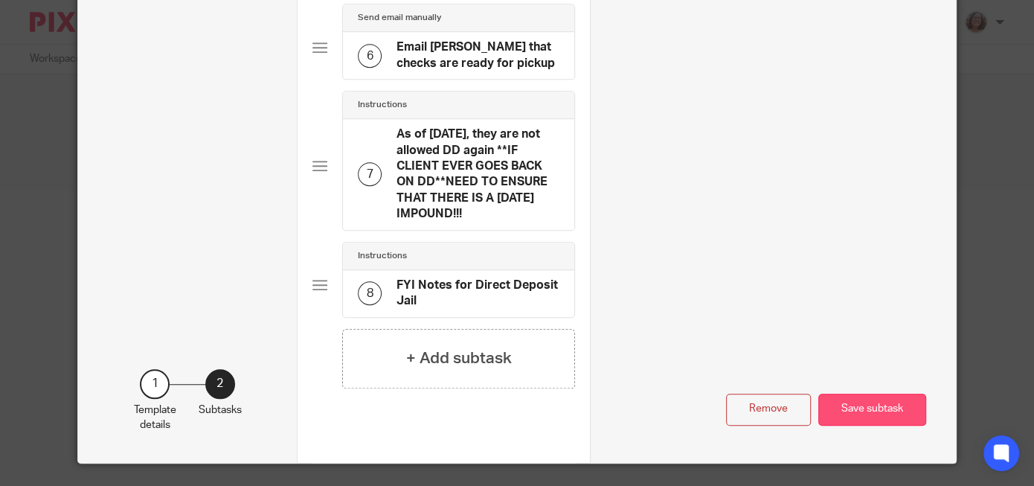
click at [868, 393] on button "Save subtask" at bounding box center [872, 409] width 108 height 32
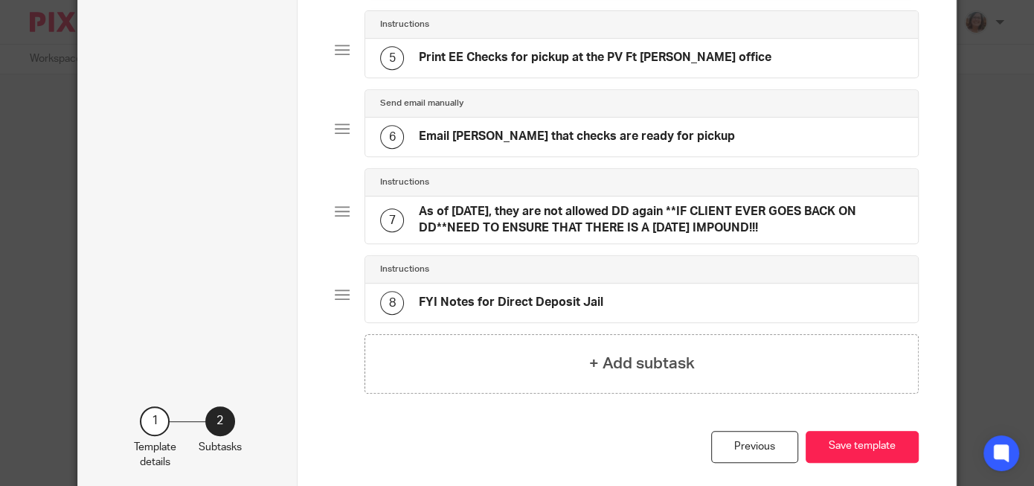
scroll to position [543, 0]
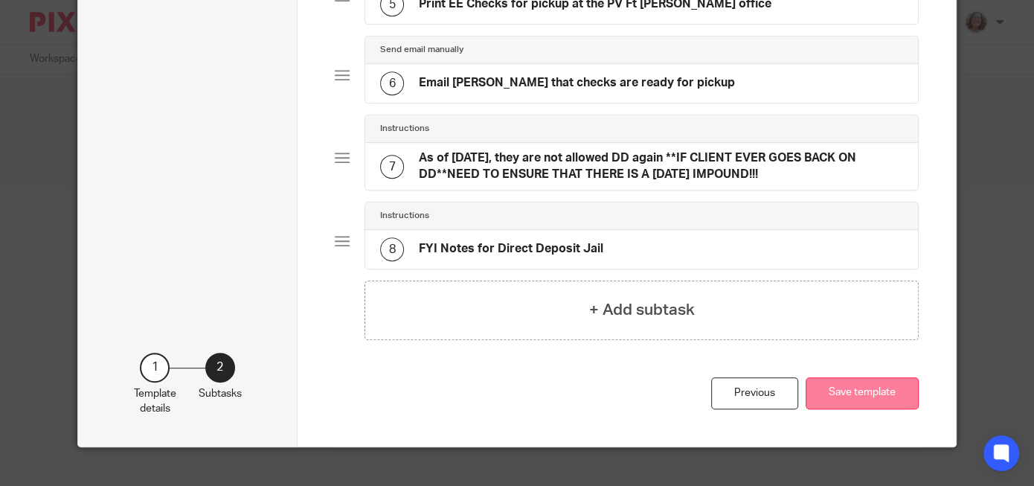
click at [842, 377] on button "Save template" at bounding box center [861, 393] width 113 height 32
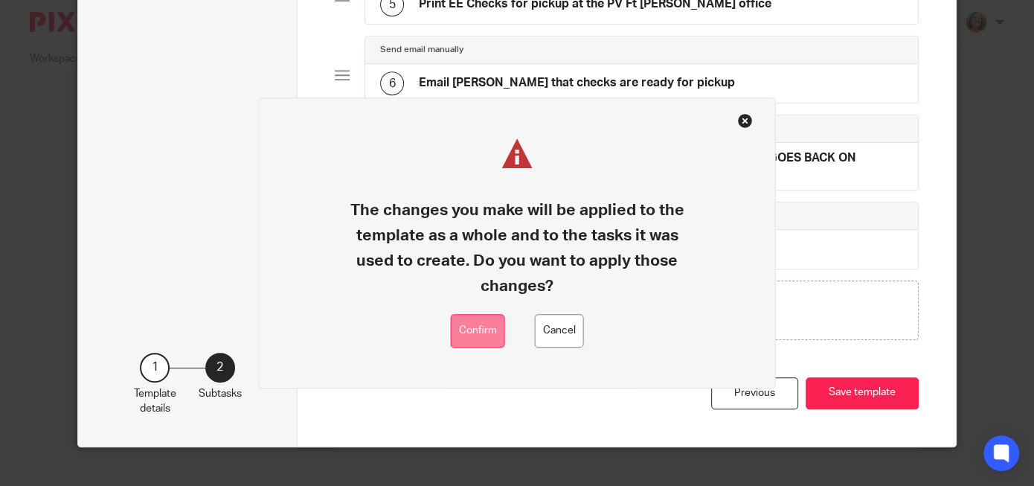
click at [471, 315] on button "Confirm" at bounding box center [478, 331] width 54 height 33
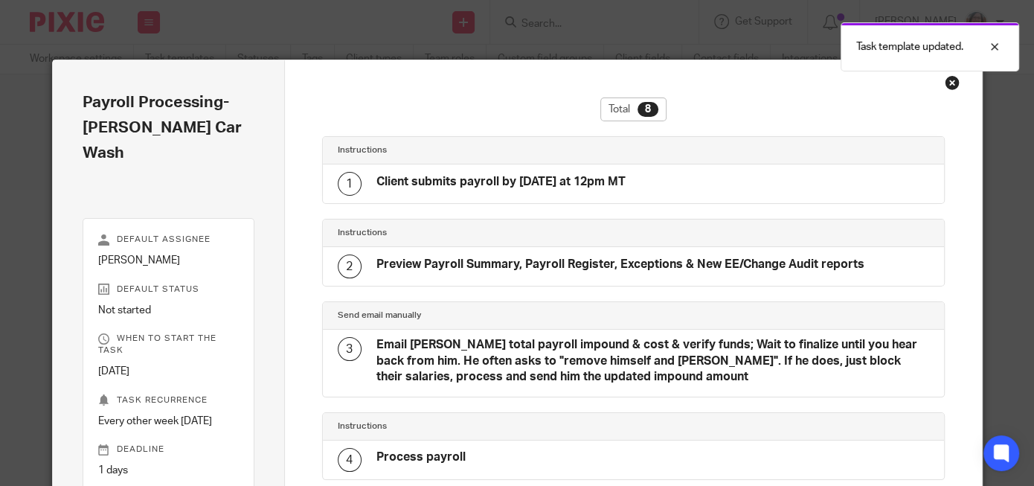
click at [953, 83] on div "Close this dialog window" at bounding box center [951, 82] width 15 height 15
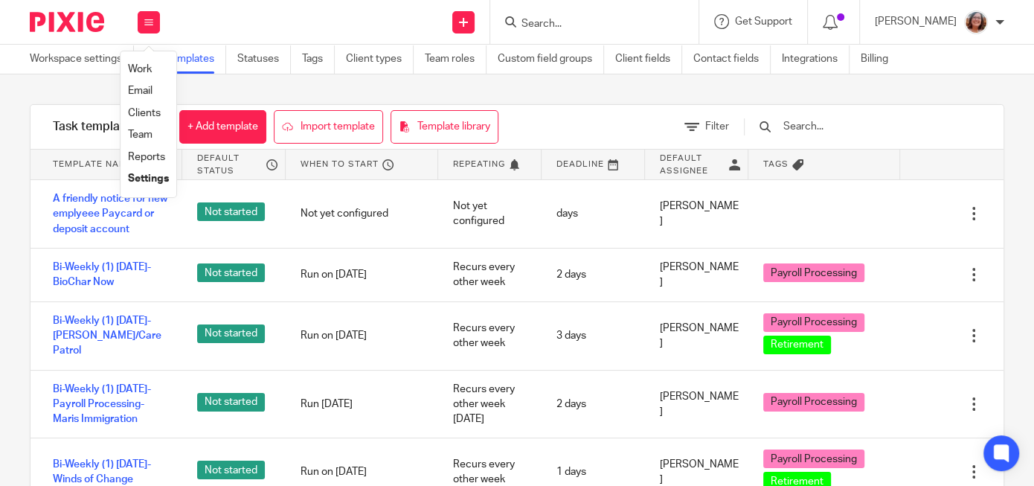
click at [142, 68] on link "Work" at bounding box center [140, 69] width 24 height 10
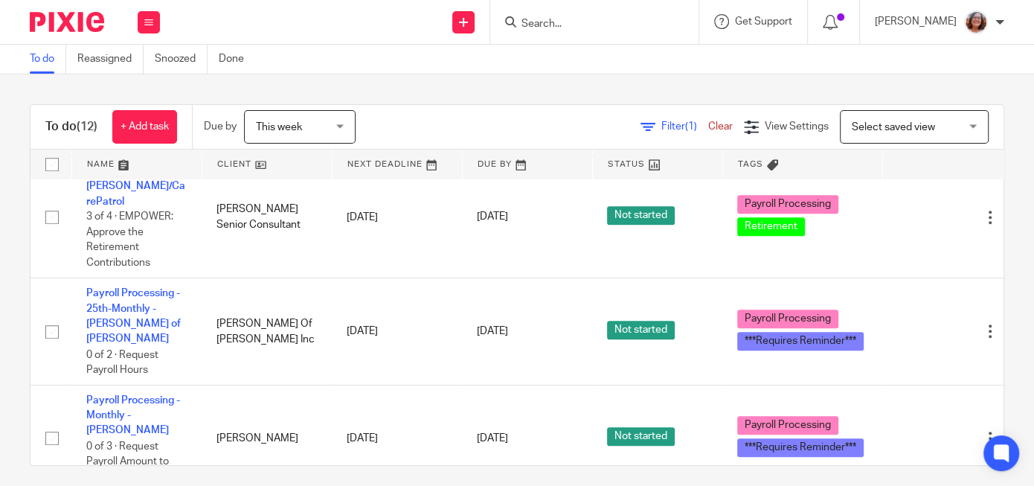
scroll to position [814, 0]
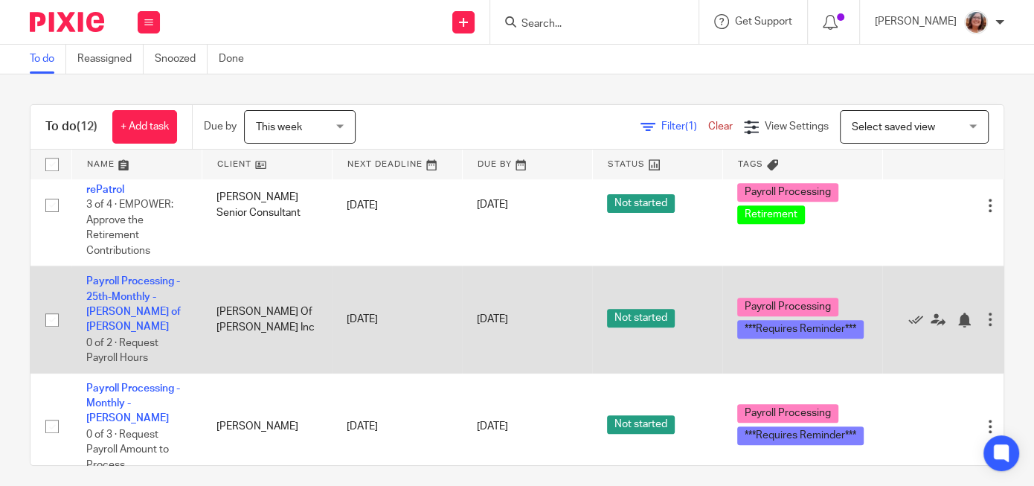
click at [147, 266] on td "Payroll Processing - 25th-Monthly - Thomas of Wright 0 of 2 · Request Payroll H…" at bounding box center [136, 319] width 130 height 106
click at [131, 276] on link "Payroll Processing - 25th-Monthly - [PERSON_NAME] of [PERSON_NAME]" at bounding box center [133, 304] width 94 height 56
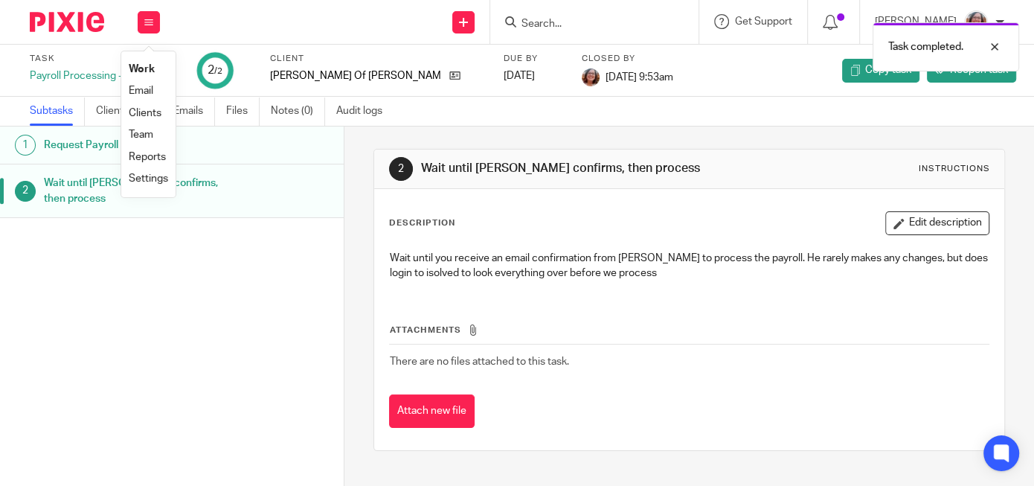
click at [147, 68] on link "Work" at bounding box center [142, 69] width 26 height 10
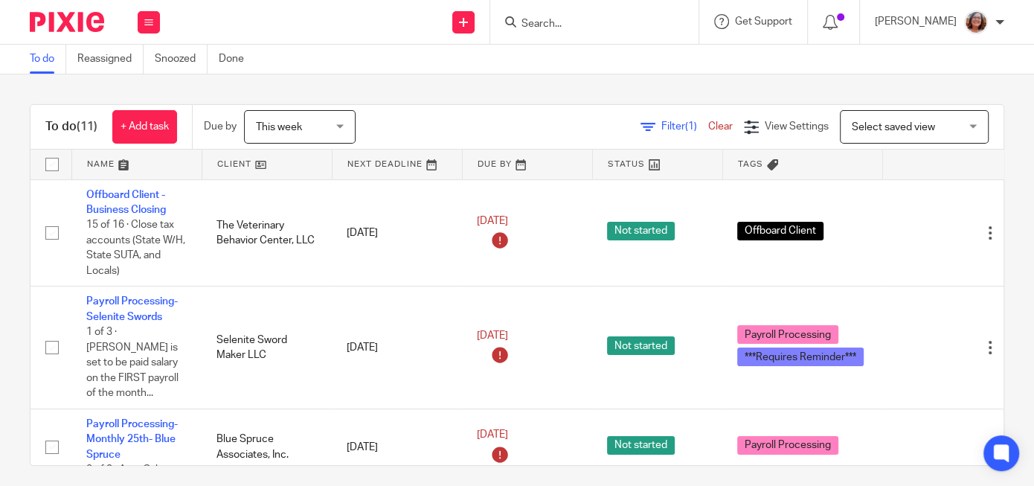
click at [241, 163] on link at bounding box center [266, 164] width 129 height 30
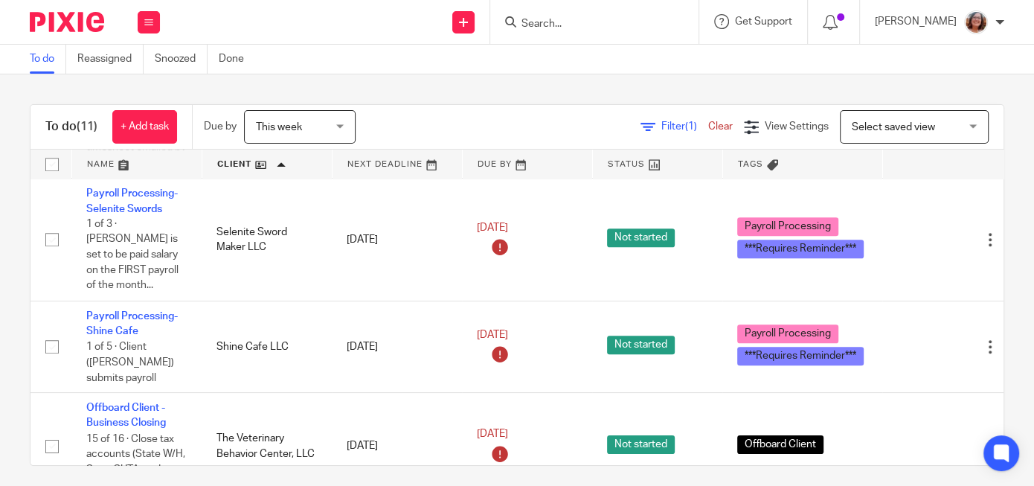
scroll to position [9, 0]
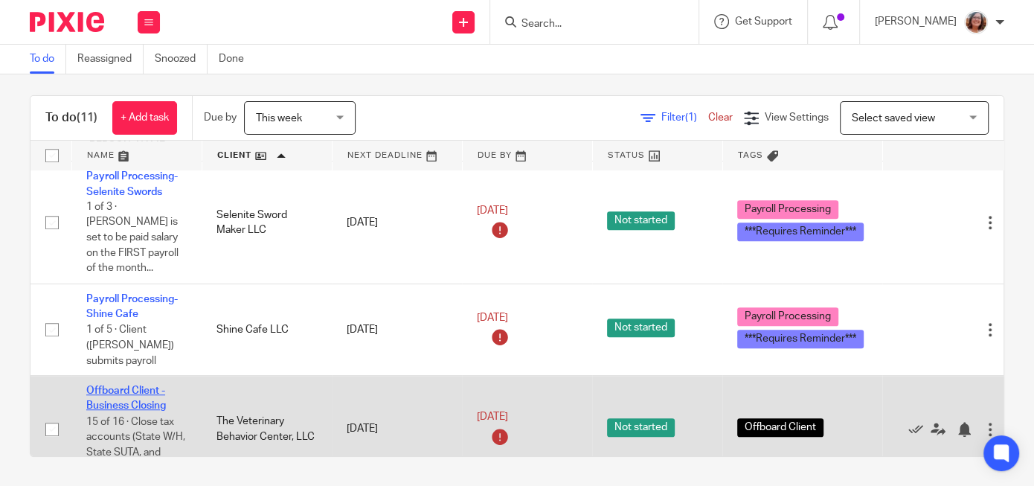
click at [141, 385] on link "Offboard Client - Business Closing" at bounding box center [126, 397] width 80 height 25
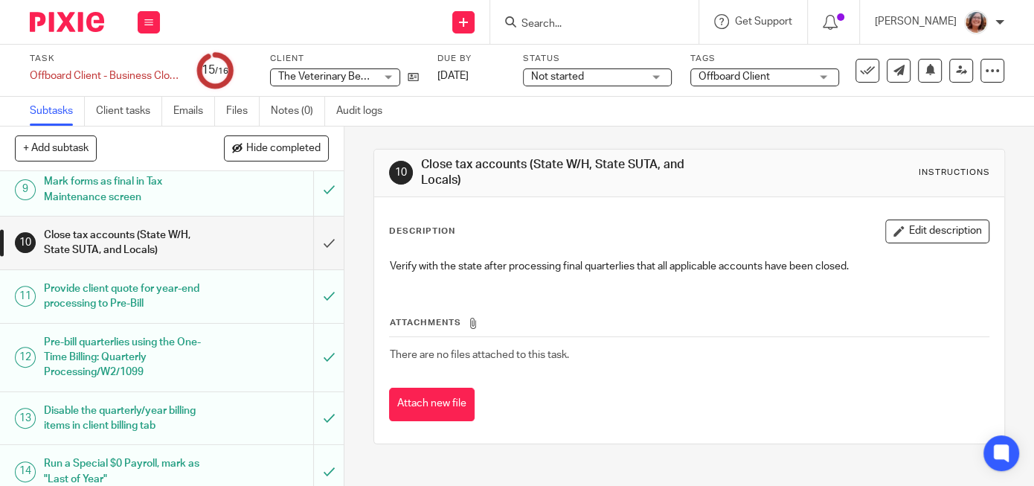
scroll to position [404, 0]
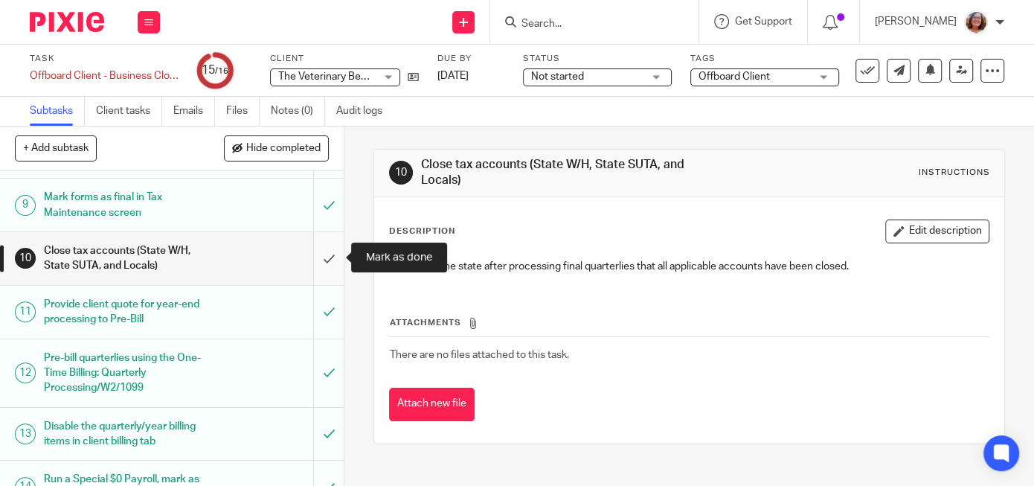
click at [334, 260] on input "submit" at bounding box center [172, 258] width 344 height 53
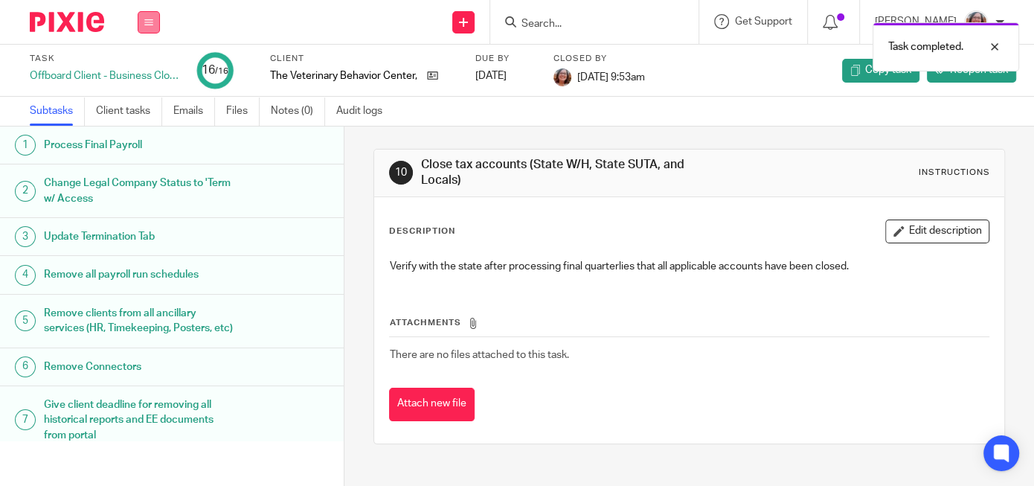
drag, startPoint x: 0, startPoint y: 0, endPoint x: 145, endPoint y: 14, distance: 145.7
click at [145, 13] on button at bounding box center [149, 22] width 22 height 22
click at [141, 71] on link "Work" at bounding box center [142, 69] width 26 height 10
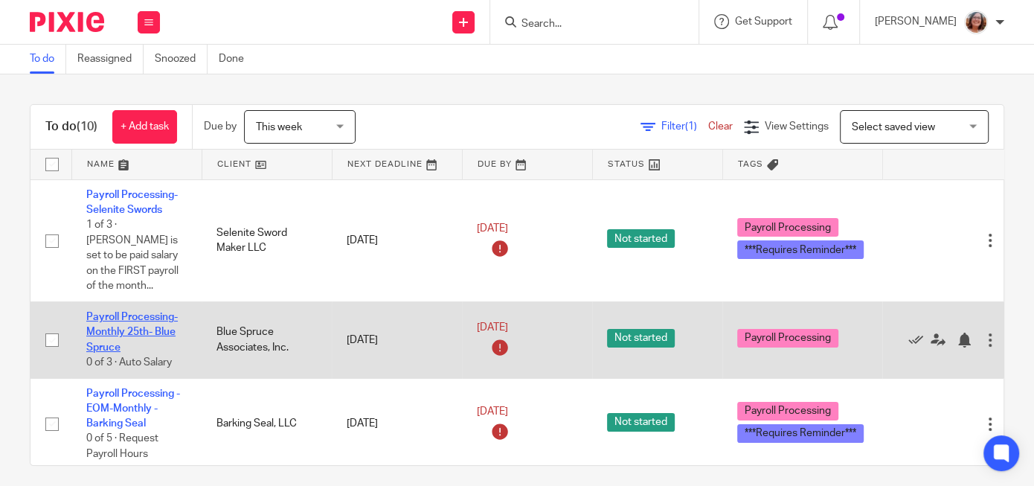
click at [158, 312] on link "Payroll Processing- Monthly 25th- Blue Spruce" at bounding box center [131, 332] width 91 height 41
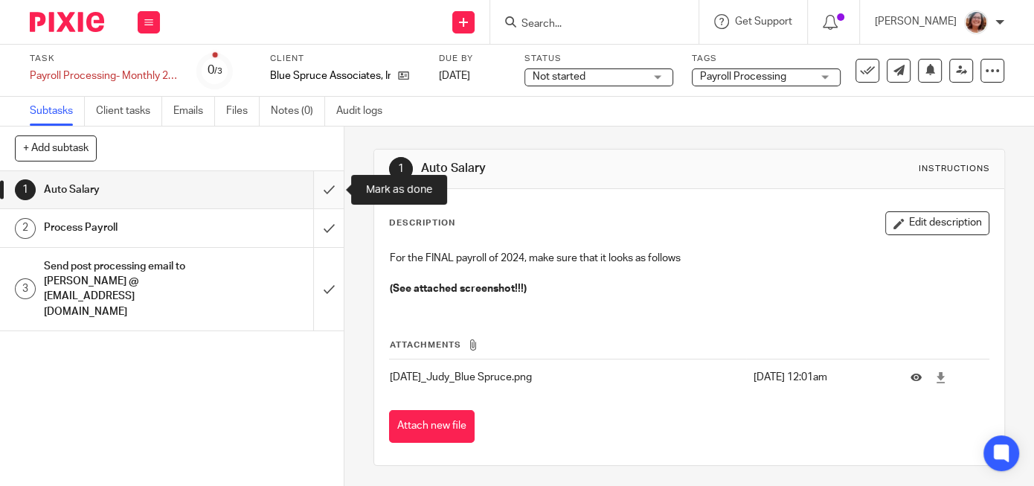
click at [329, 188] on input "submit" at bounding box center [172, 189] width 344 height 37
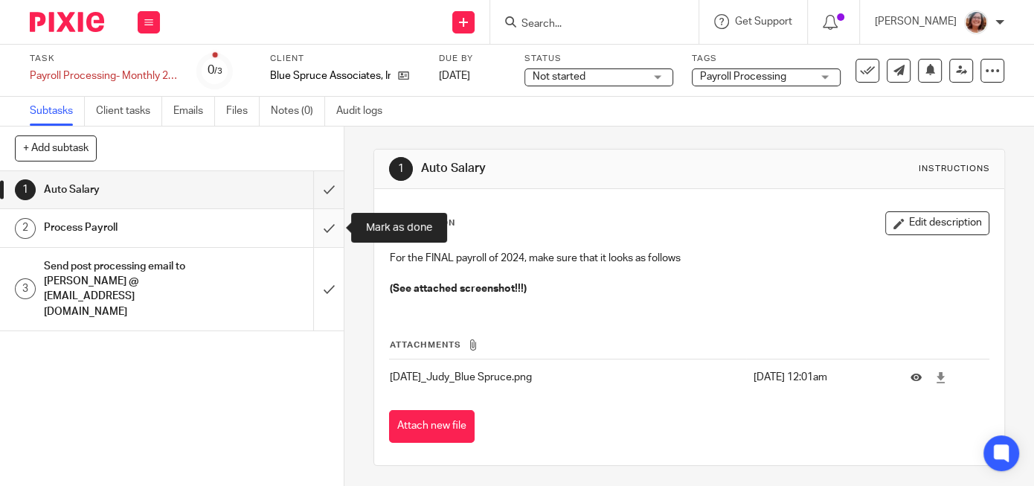
click at [332, 225] on input "submit" at bounding box center [172, 227] width 344 height 37
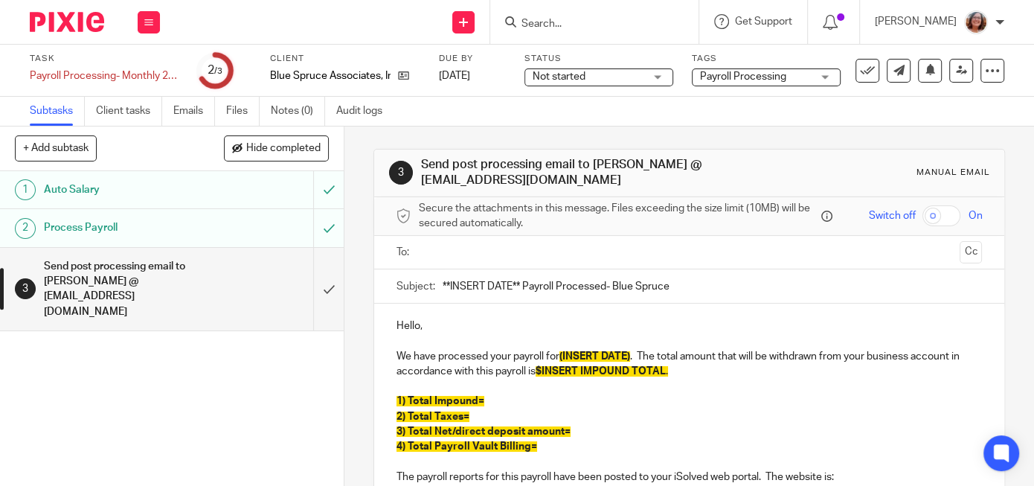
drag, startPoint x: 520, startPoint y: 280, endPoint x: 428, endPoint y: 283, distance: 92.2
click at [442, 283] on input "**INSERT DATE** Payroll Processed- Blue Spruce" at bounding box center [711, 285] width 539 height 33
type input "8/22/2025 Payroll Processed- Blue Spruce"
click at [458, 251] on input "text" at bounding box center [688, 252] width 529 height 17
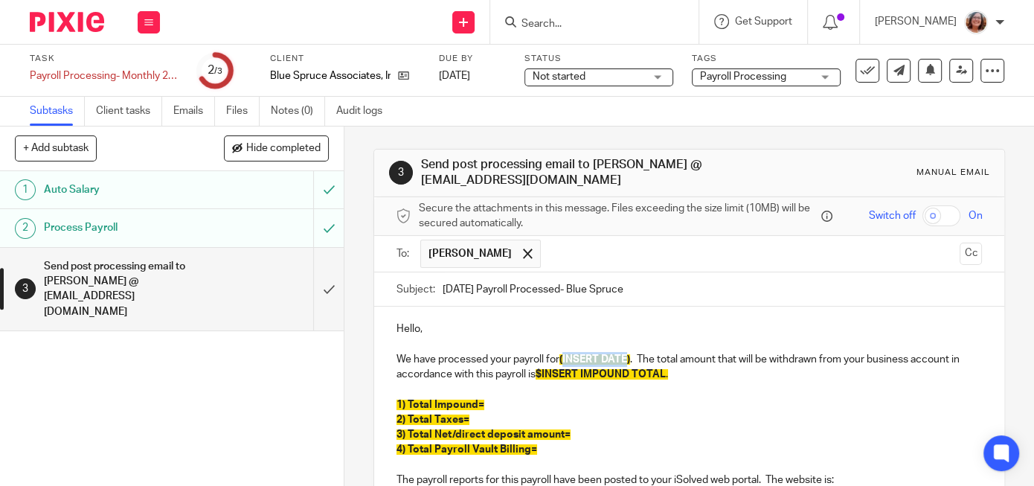
drag, startPoint x: 631, startPoint y: 358, endPoint x: 565, endPoint y: 358, distance: 65.4
click at [565, 358] on span "(INSERT DATE)" at bounding box center [594, 359] width 71 height 10
drag, startPoint x: 492, startPoint y: 287, endPoint x: 425, endPoint y: 294, distance: 67.3
click at [442, 294] on input "8/22/2025 Payroll Processed- Blue Spruce" at bounding box center [711, 288] width 539 height 33
click at [587, 355] on span "(8/22/25)" at bounding box center [578, 359] width 39 height 10
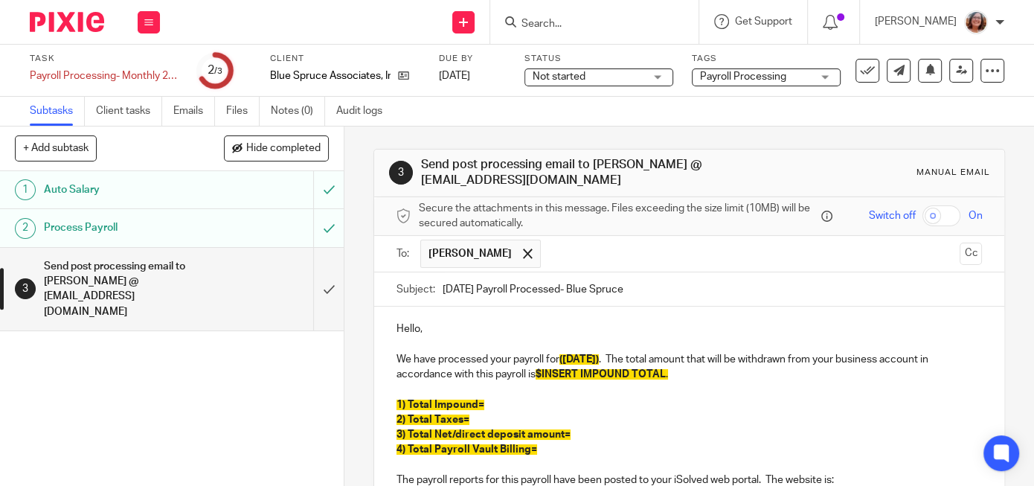
click at [488, 287] on input "August 22, 2025 Payroll Processed- Blue Spruce" at bounding box center [711, 288] width 539 height 33
type input "August 25, 2025 Payroll Processed- Blue Spruce"
drag, startPoint x: 669, startPoint y: 370, endPoint x: 539, endPoint y: 377, distance: 130.4
click at [539, 377] on p "We have processed your payroll for (8/25/25) . The total amount that will be wi…" at bounding box center [688, 367] width 585 height 30
click at [495, 403] on p "1) Total Impound=" at bounding box center [688, 404] width 585 height 15
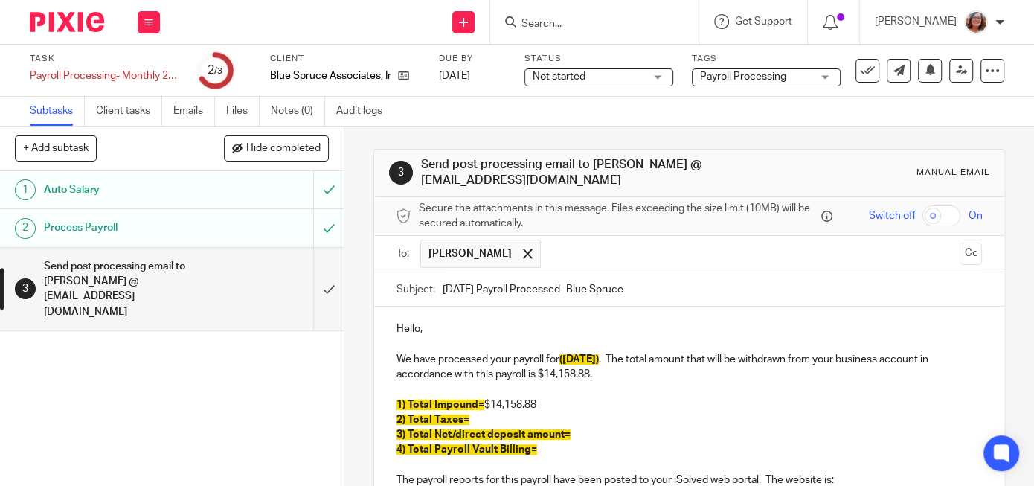
click at [489, 417] on p "2) Total Taxes=" at bounding box center [688, 419] width 585 height 15
click at [584, 430] on p "3) Total Net/direct deposit amount=" at bounding box center [688, 434] width 585 height 15
click at [543, 443] on p "4) Total Payroll Vault Billing=" at bounding box center [688, 449] width 585 height 15
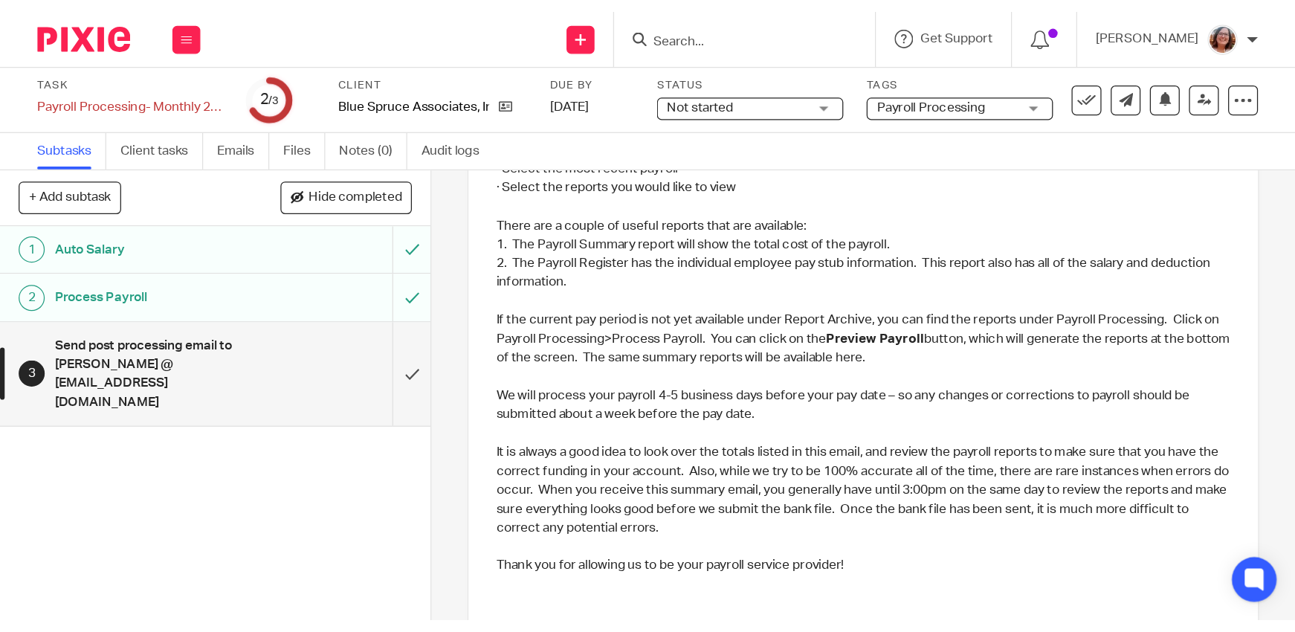
scroll to position [566, 0]
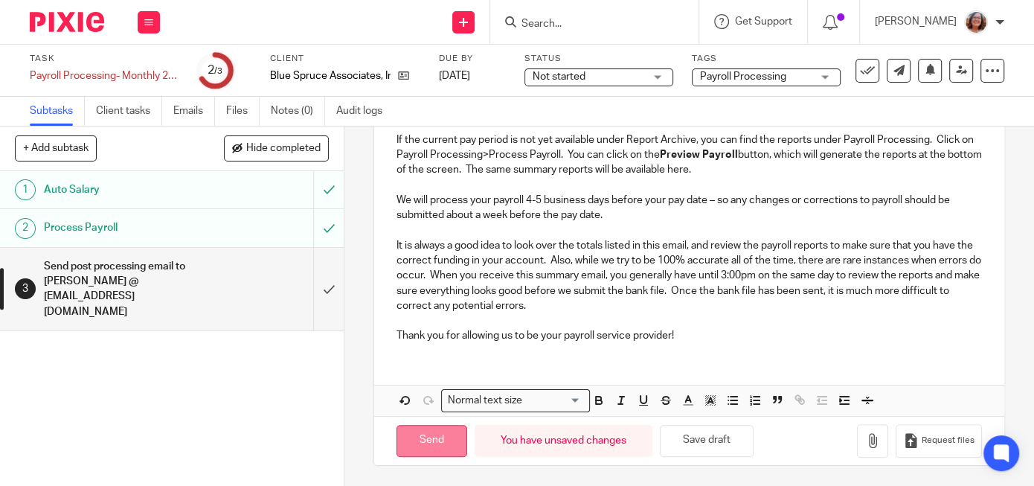
click at [448, 437] on input "Send" at bounding box center [431, 441] width 71 height 32
type input "Sent"
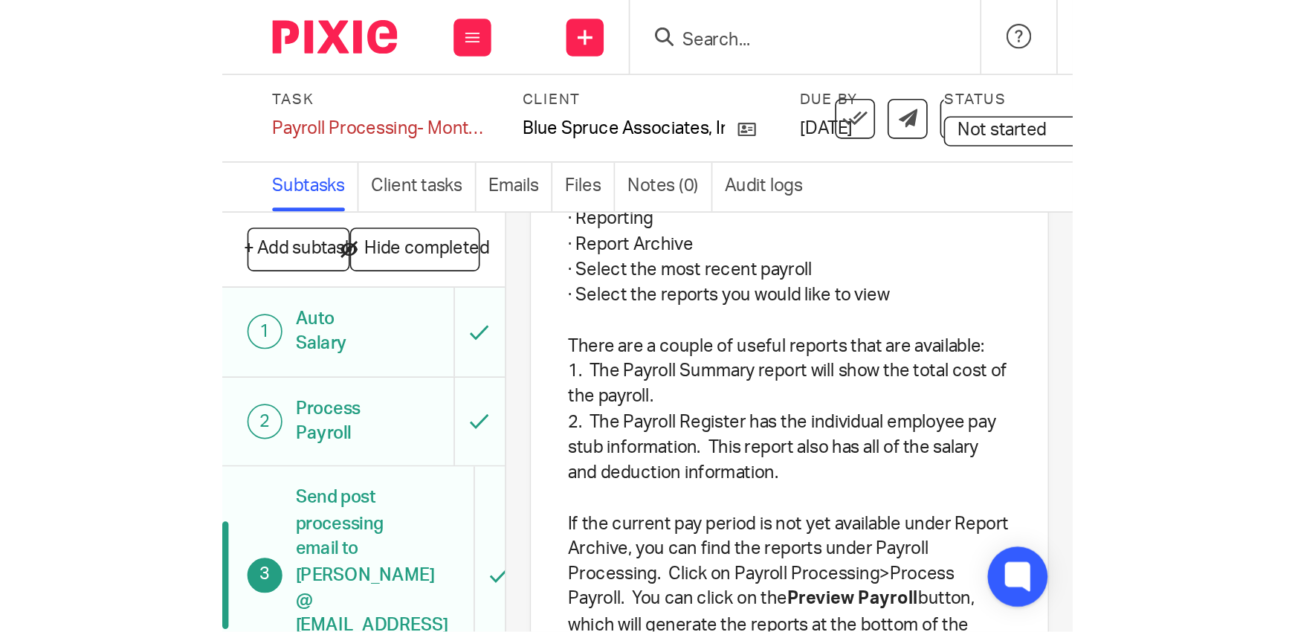
scroll to position [375, 0]
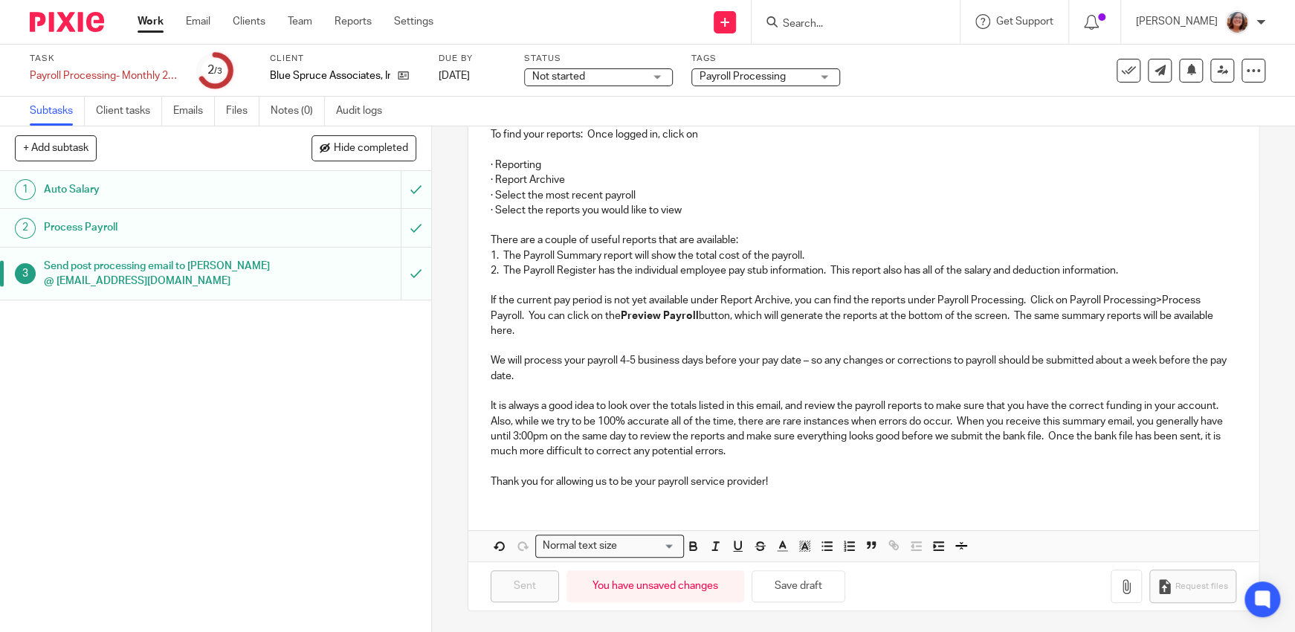
click at [154, 17] on link "Work" at bounding box center [151, 21] width 26 height 15
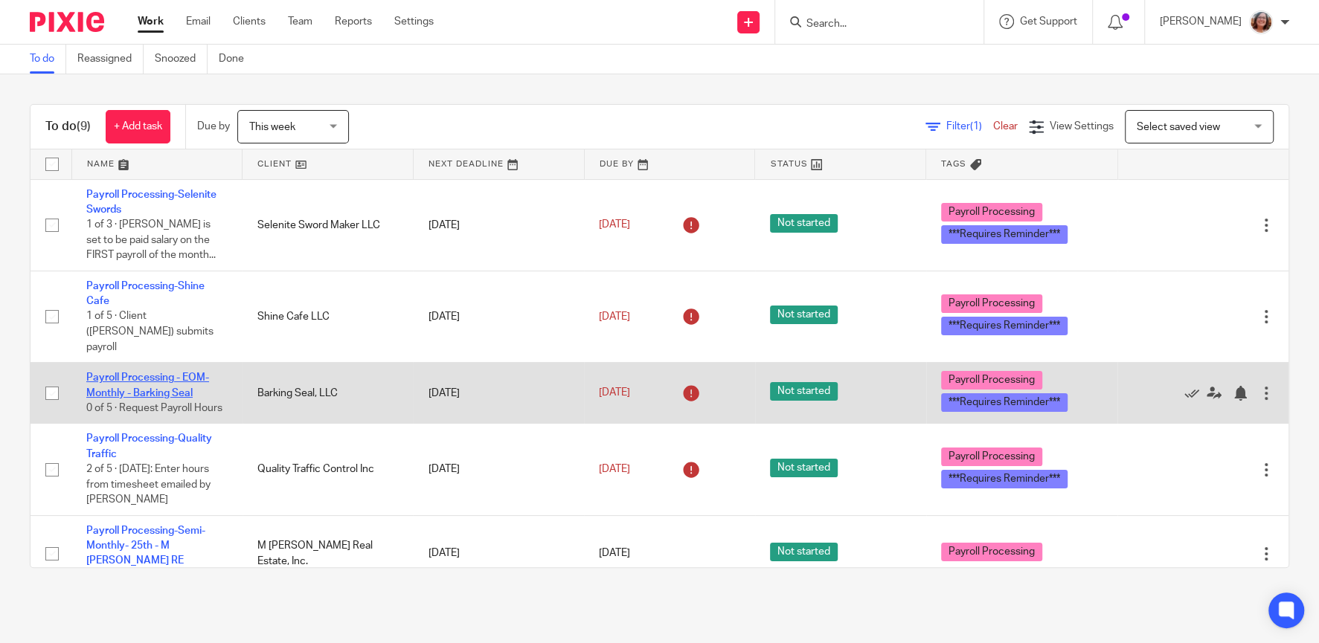
click at [173, 381] on link "Payroll Processing - EOM-Monthly - Barking Seal" at bounding box center [147, 385] width 123 height 25
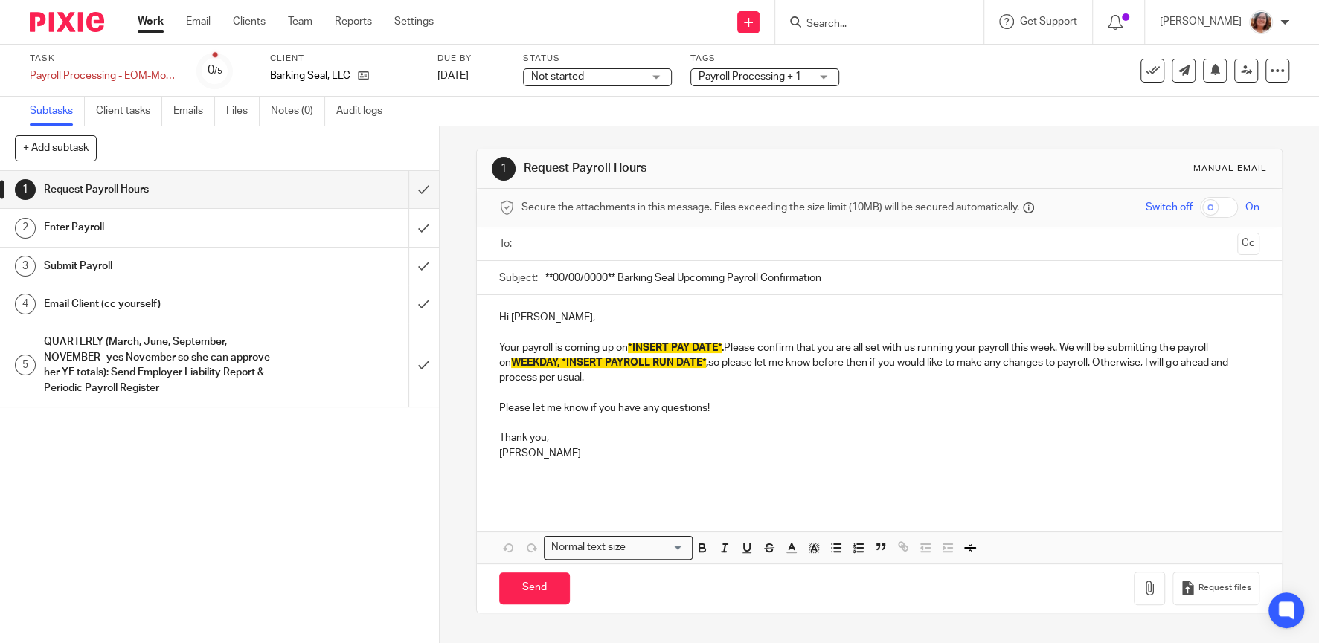
click at [149, 21] on link "Work" at bounding box center [151, 21] width 26 height 15
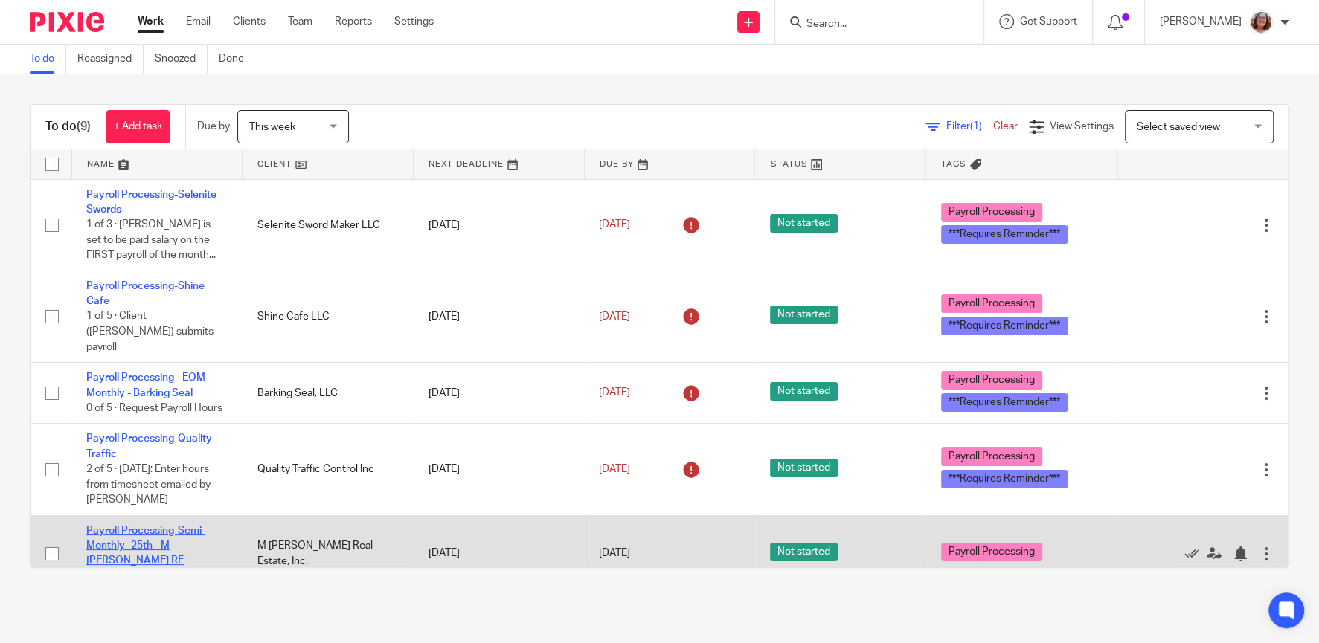
click at [180, 531] on link "Payroll Processing-Semi-Monthly- 25th - M [PERSON_NAME] RE" at bounding box center [145, 546] width 119 height 41
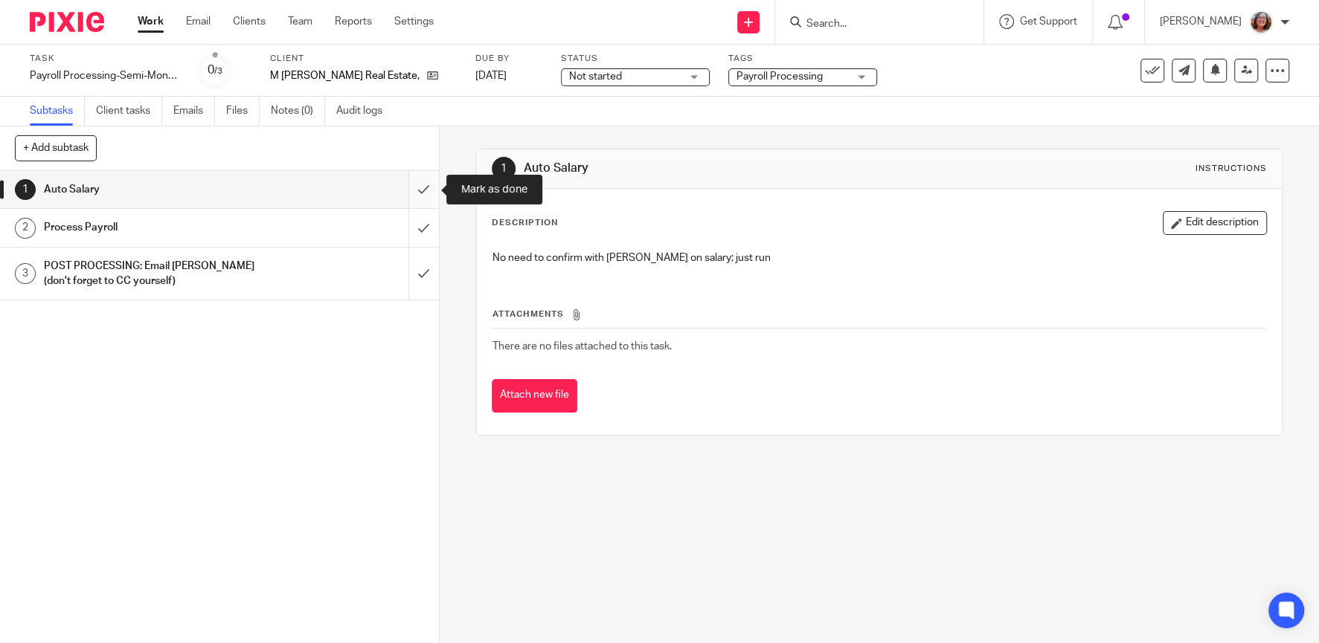
click at [427, 186] on input "submit" at bounding box center [219, 189] width 439 height 37
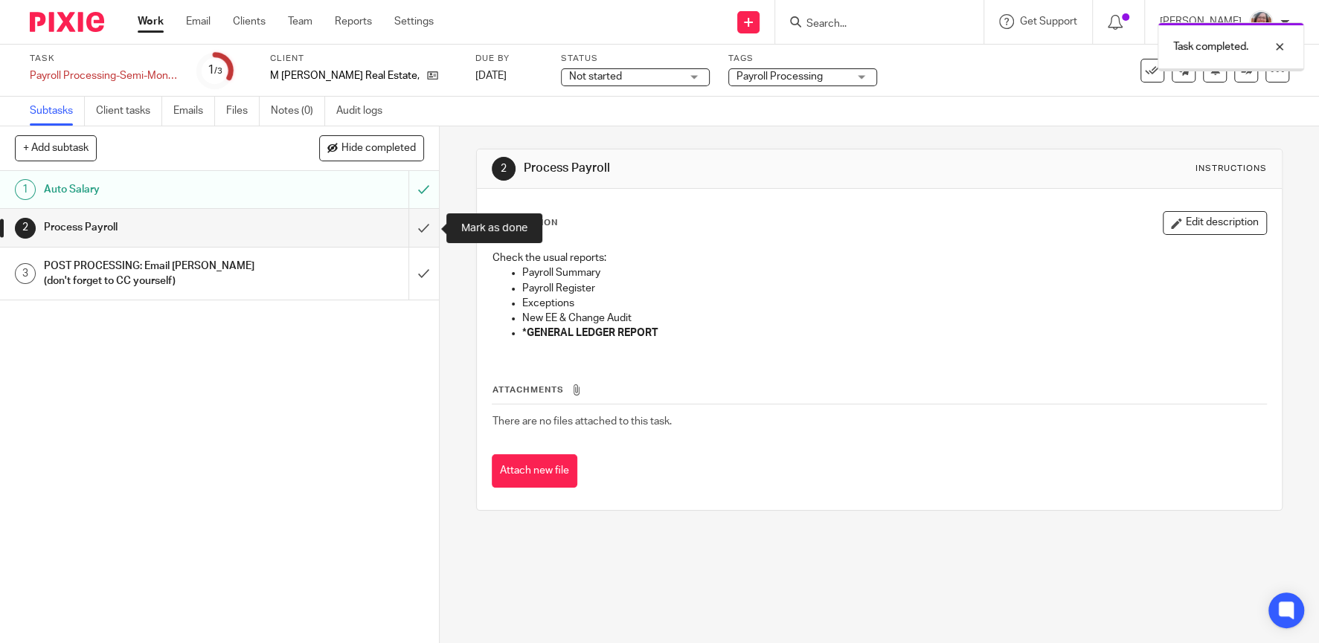
click at [427, 231] on input "submit" at bounding box center [219, 227] width 439 height 37
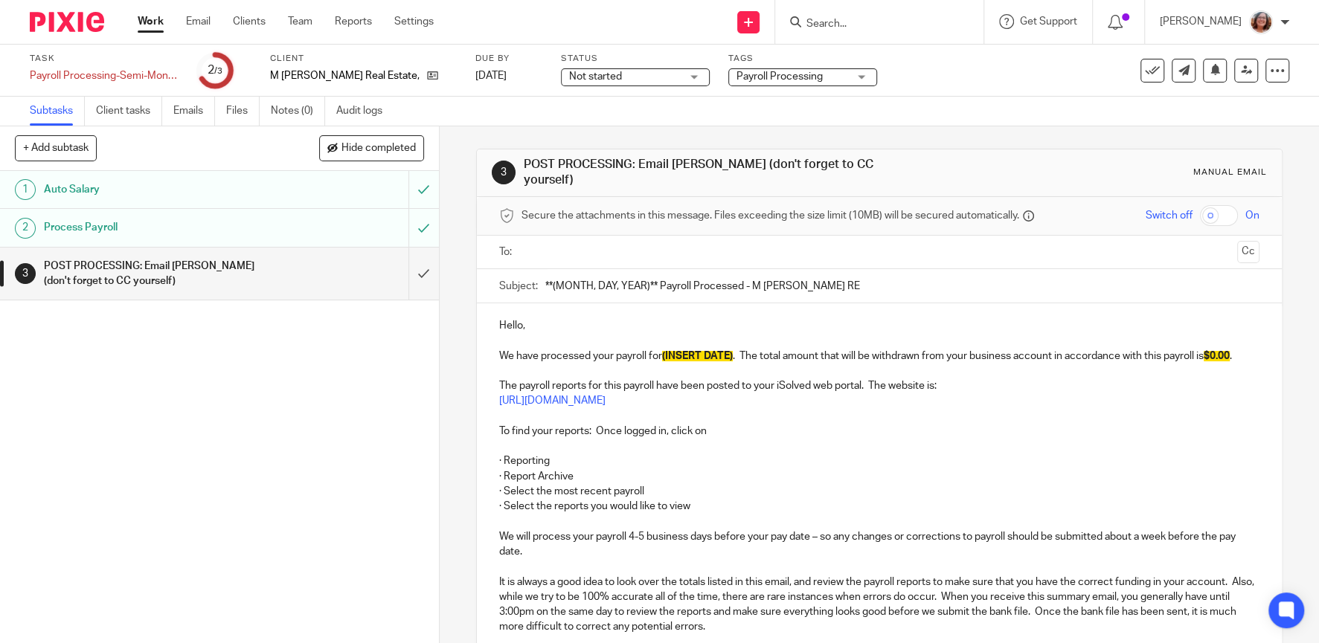
drag, startPoint x: 657, startPoint y: 274, endPoint x: 527, endPoint y: 277, distance: 130.2
click at [545, 277] on input "**(MONTH, DAY, YEAR)** Payroll Processed - M [PERSON_NAME] RE" at bounding box center [902, 285] width 714 height 33
type input "[DATE] Payroll Processed - M [PERSON_NAME] RE"
drag, startPoint x: 732, startPoint y: 347, endPoint x: 668, endPoint y: 347, distance: 64.0
click at [668, 351] on span "(INSERT DATE)" at bounding box center [697, 356] width 71 height 10
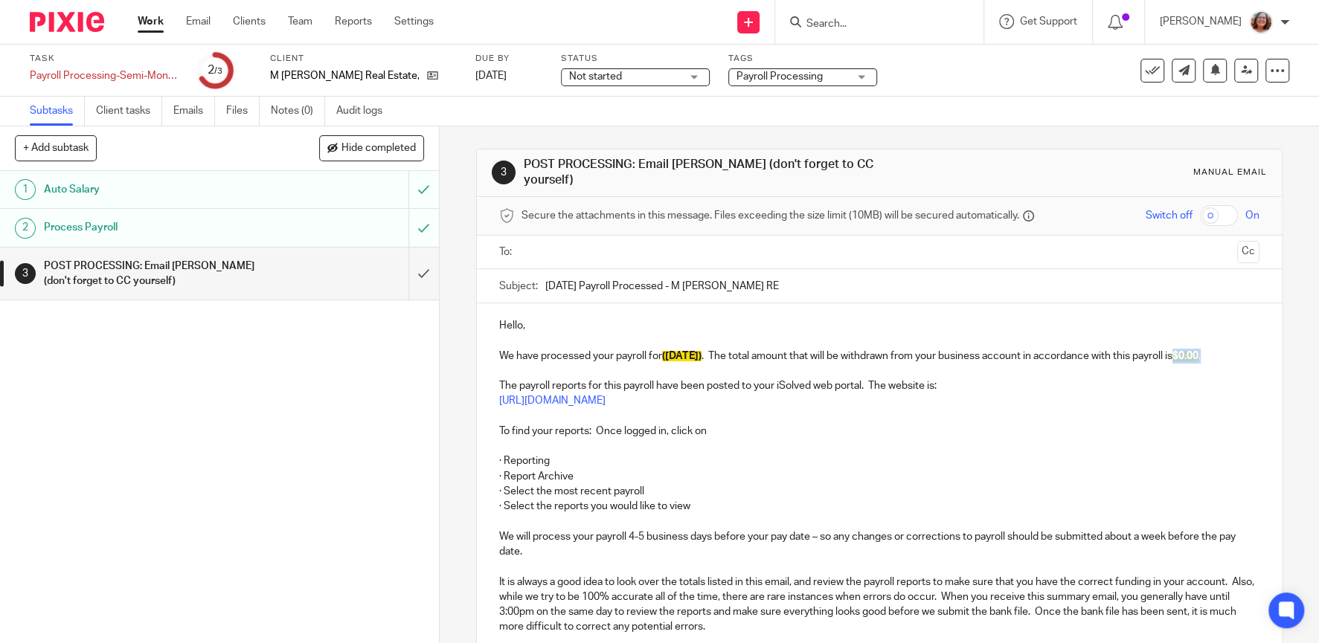
drag, startPoint x: 1222, startPoint y: 347, endPoint x: 1188, endPoint y: 345, distance: 34.3
click at [1188, 349] on p "We have processed your payroll for ([DATE]) . The total amount that will be wit…" at bounding box center [879, 356] width 760 height 15
click at [556, 244] on input "text" at bounding box center [879, 252] width 704 height 17
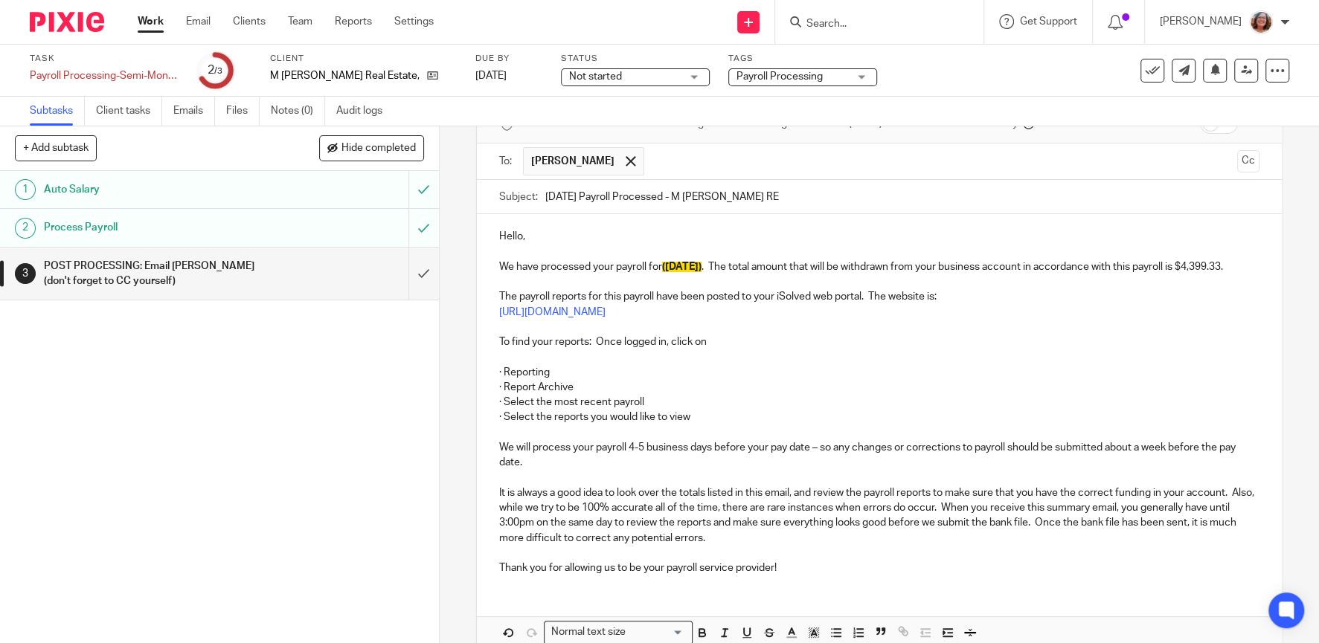
scroll to position [160, 0]
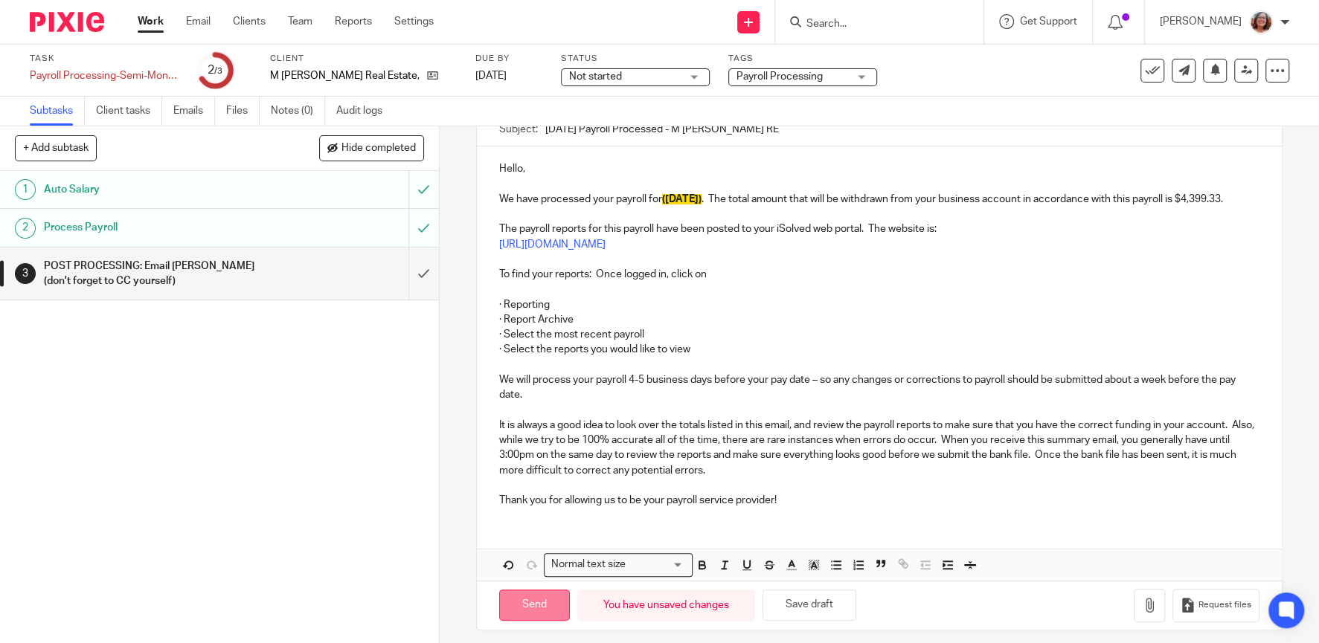
click at [553, 596] on input "Send" at bounding box center [534, 606] width 71 height 32
type input "Sent"
